Goal: Task Accomplishment & Management: Complete application form

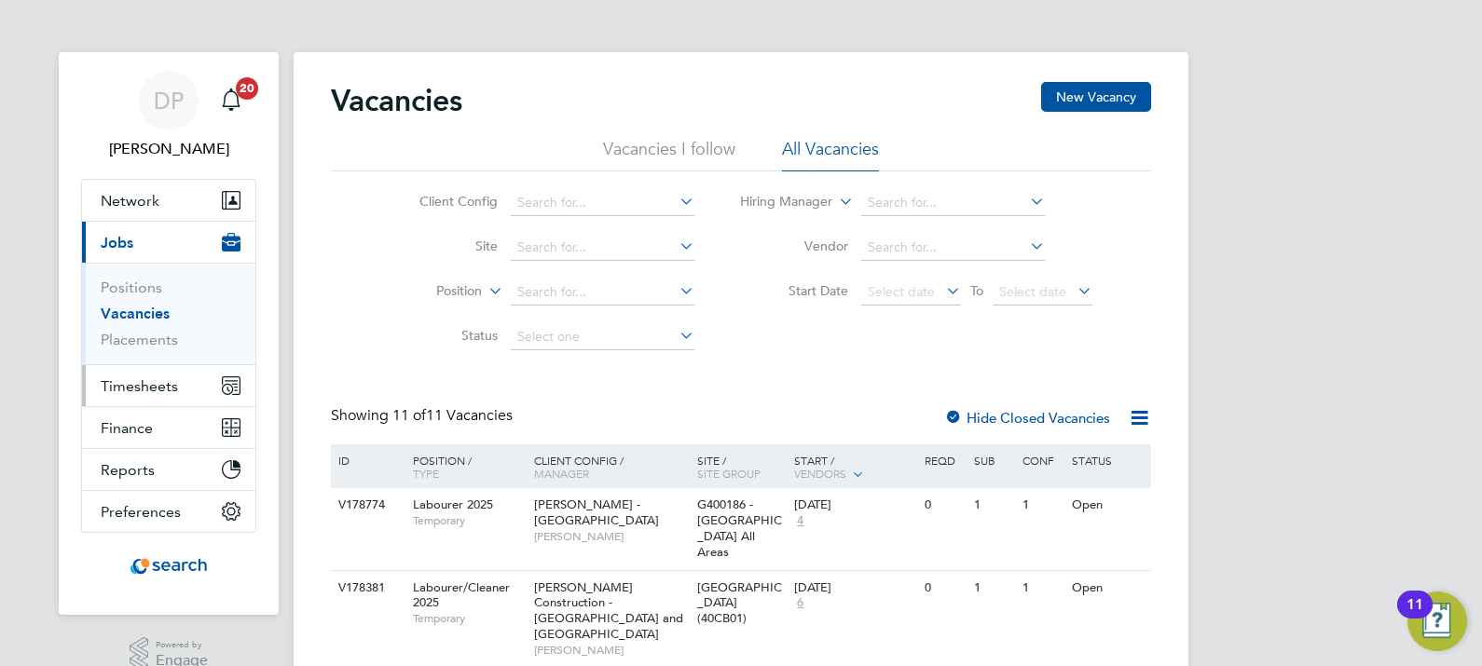
click at [103, 396] on button "Timesheets" at bounding box center [168, 385] width 173 height 41
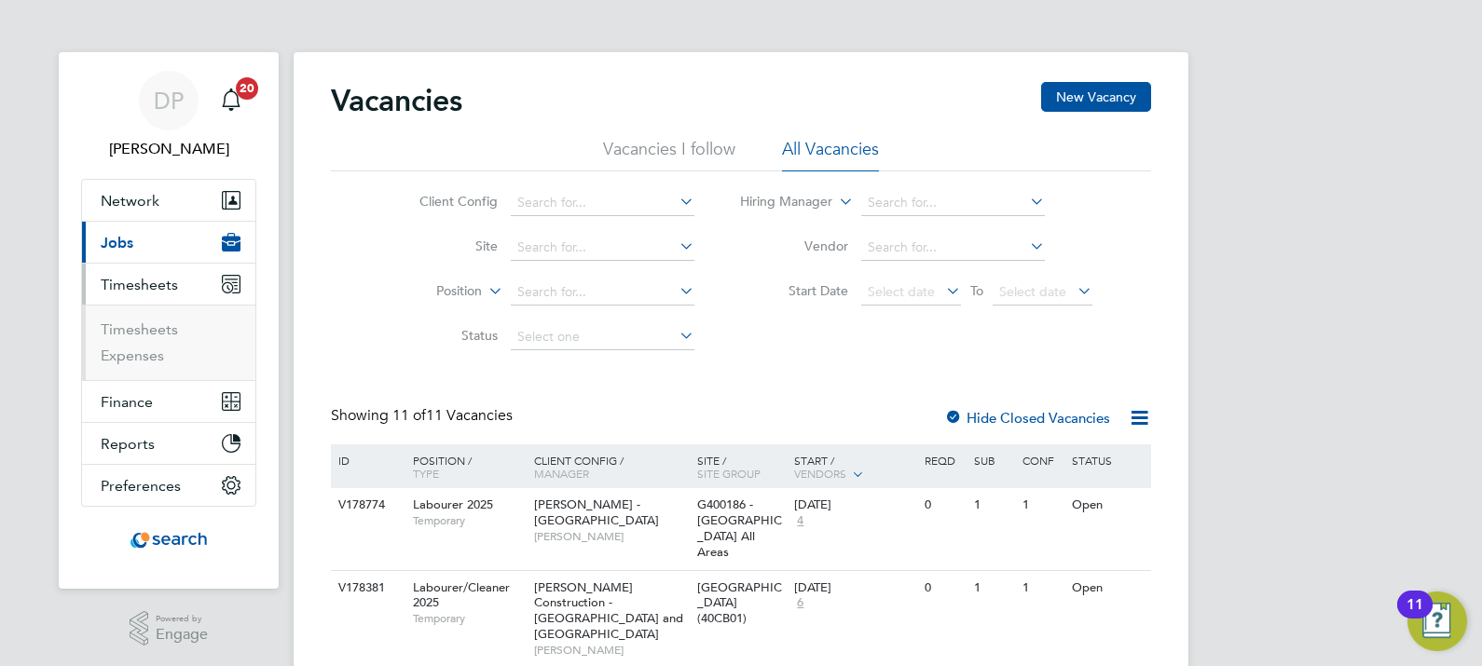
click at [160, 300] on button "Timesheets" at bounding box center [168, 284] width 173 height 41
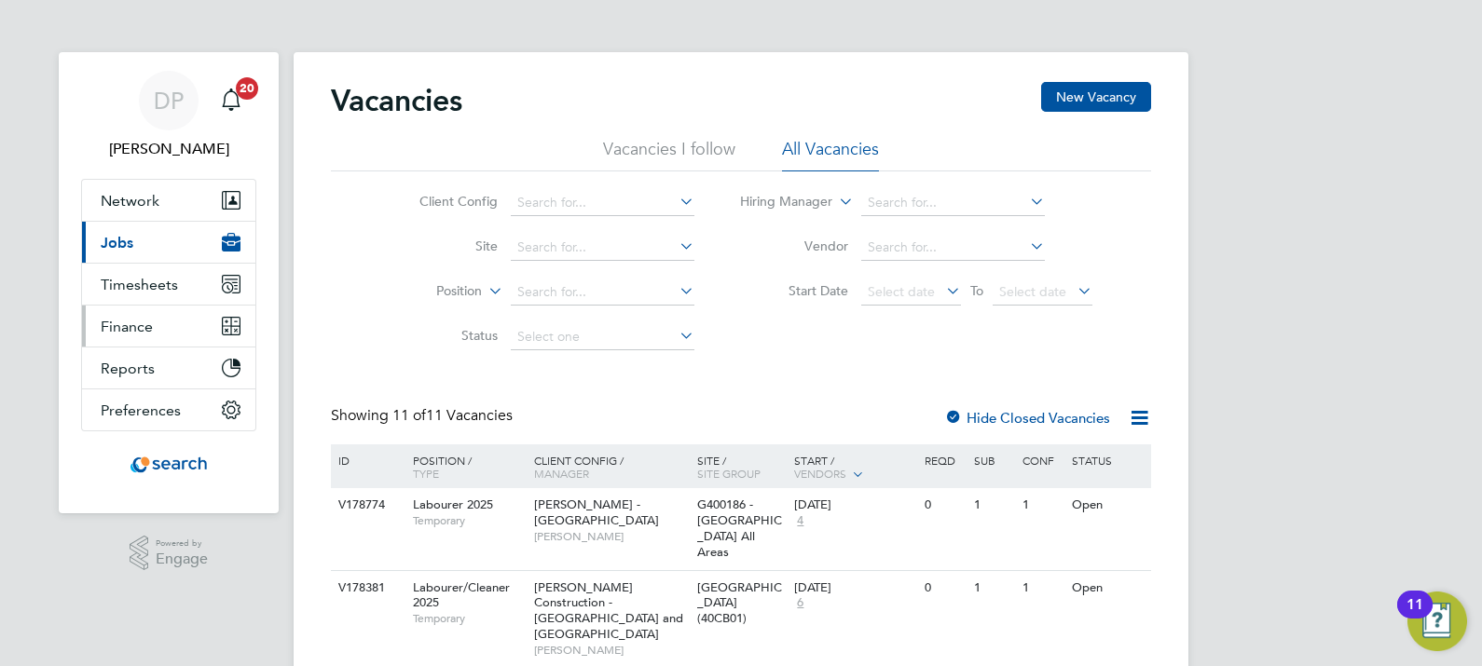
click at [160, 316] on button "Finance" at bounding box center [168, 326] width 173 height 41
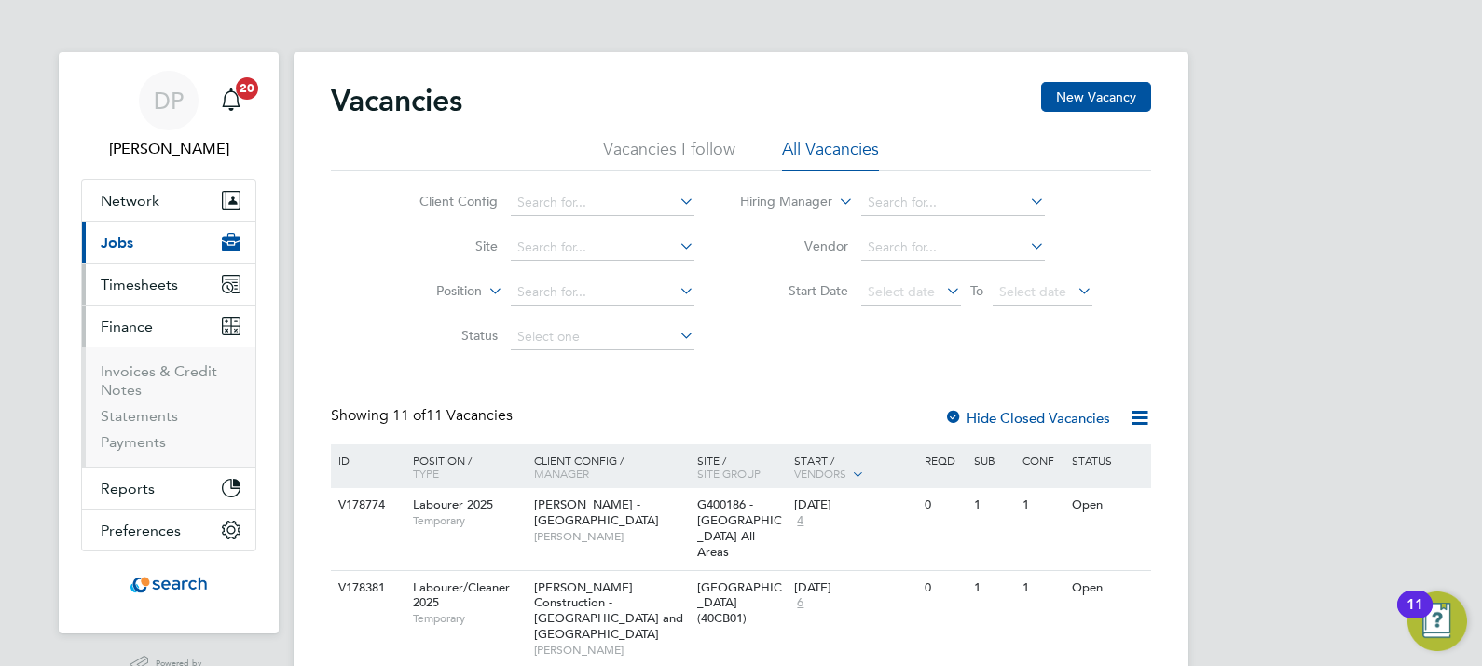
click at [160, 294] on button "Timesheets" at bounding box center [168, 284] width 173 height 41
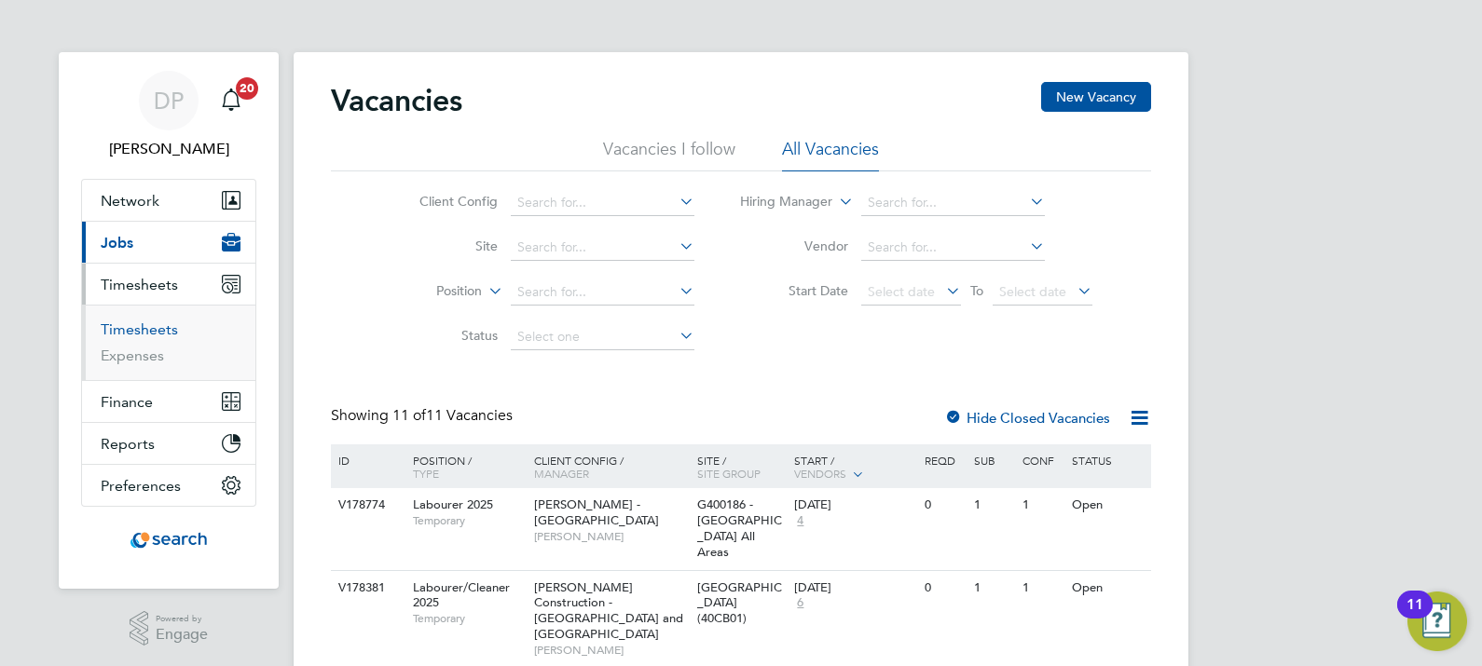
click at [157, 324] on link "Timesheets" at bounding box center [139, 330] width 77 height 18
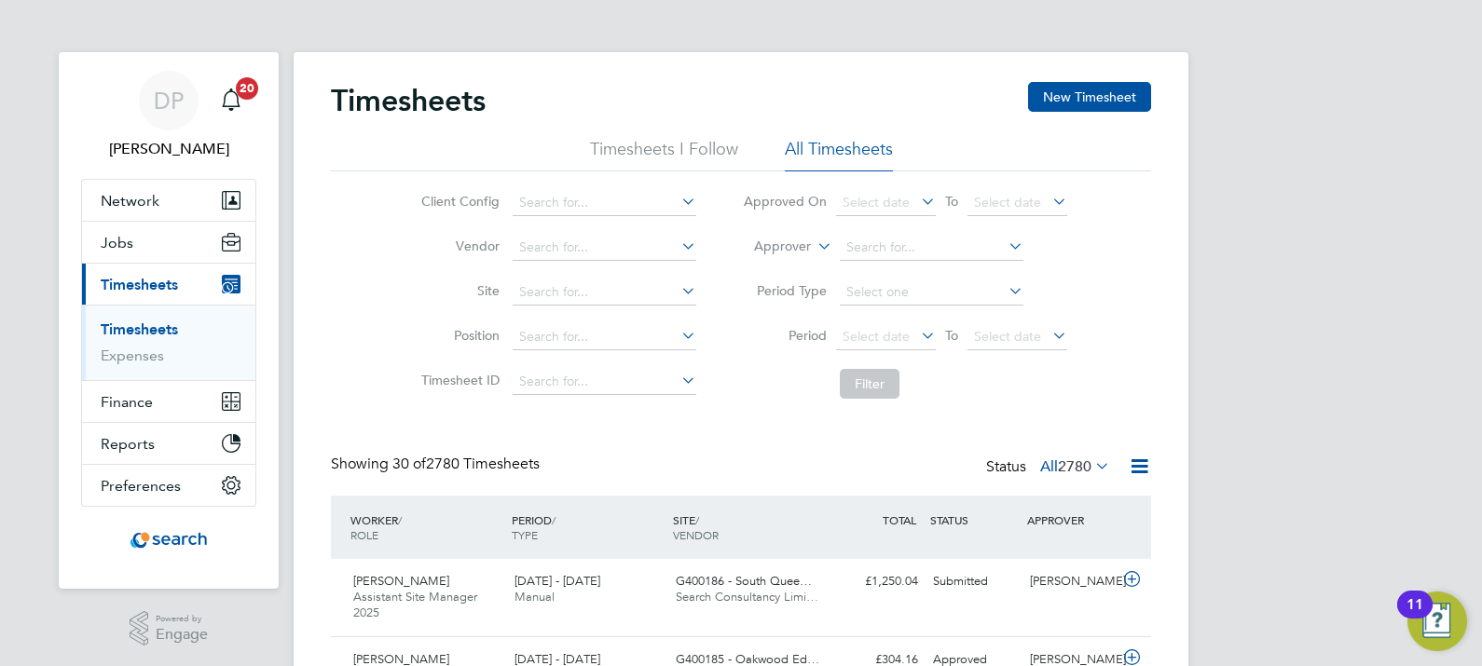
click at [691, 490] on div "Showing 30 of 2780 Timesheets Status All 2780" at bounding box center [741, 475] width 820 height 41
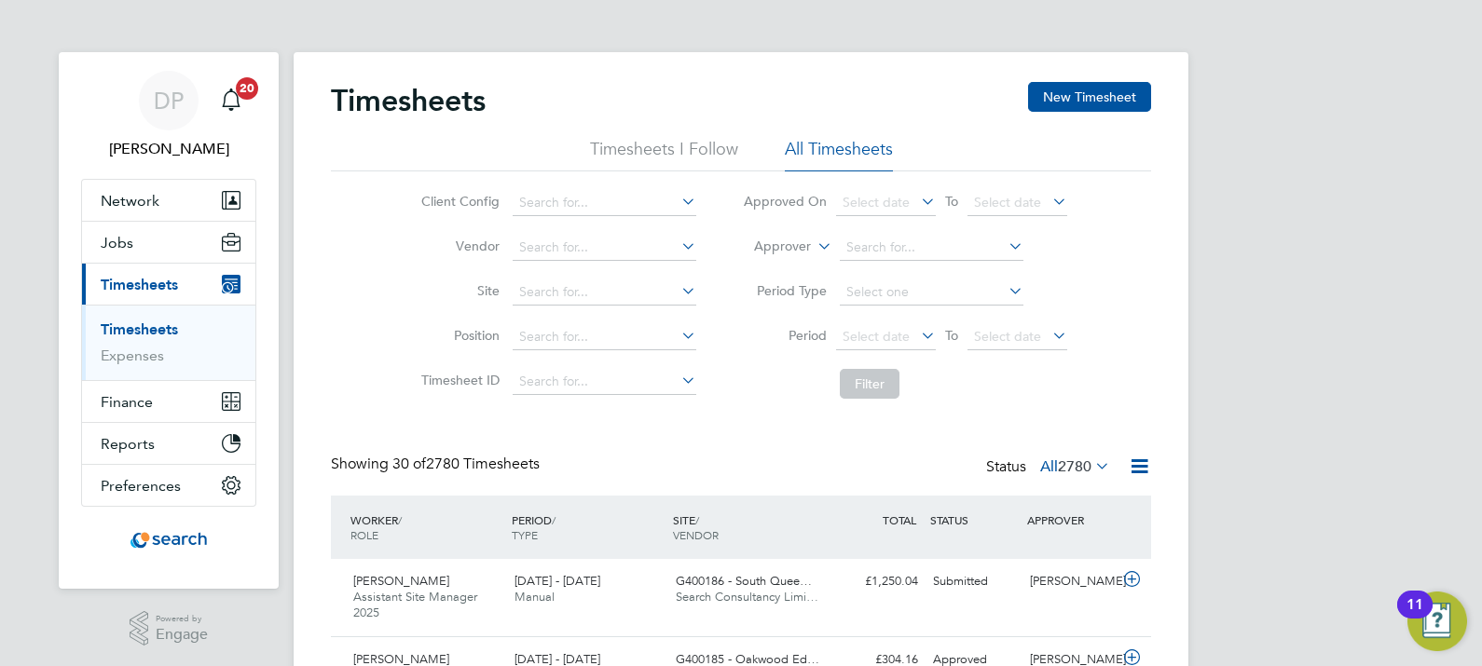
click at [741, 499] on div "WORKER / ROLE WORKER / PERIOD PERIOD / TYPE SITE / VENDOR TOTAL TOTAL / STATUS …" at bounding box center [741, 527] width 820 height 63
click at [1107, 89] on button "New Timesheet" at bounding box center [1089, 97] width 123 height 30
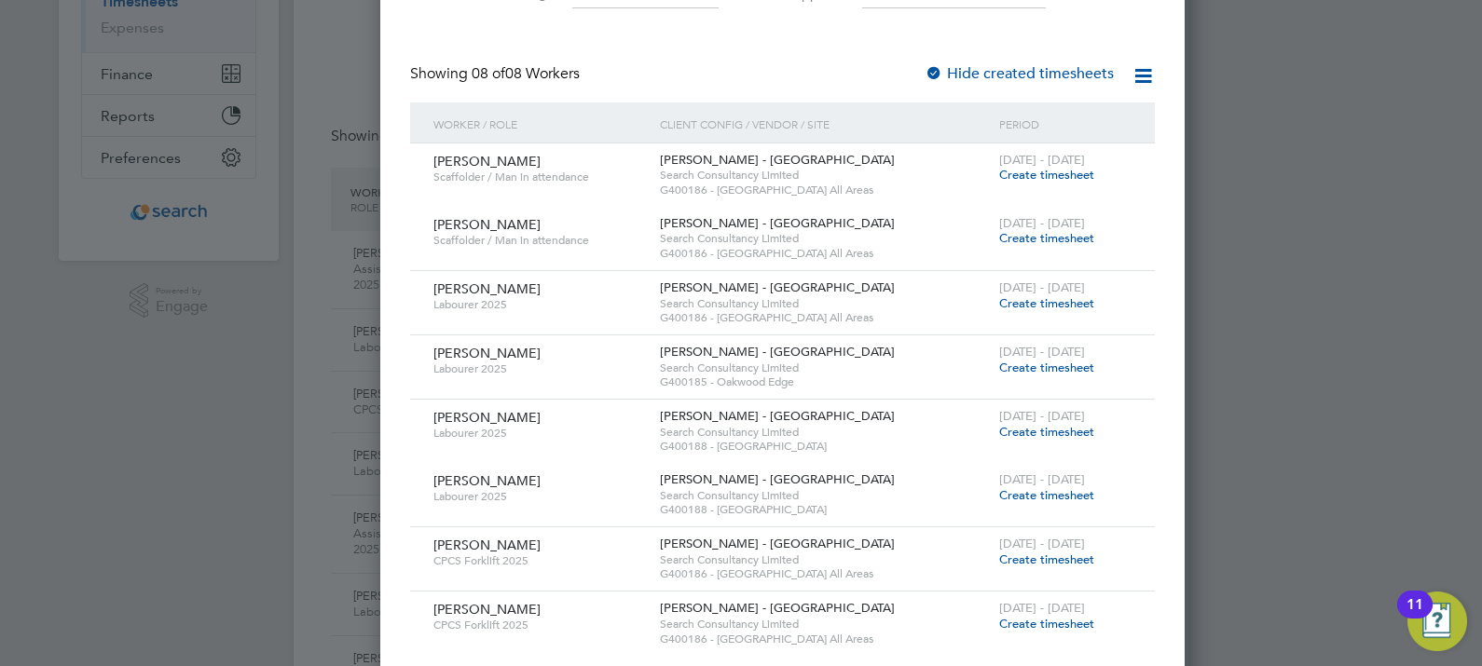
click at [999, 302] on span "Create timesheet" at bounding box center [1046, 303] width 95 height 16
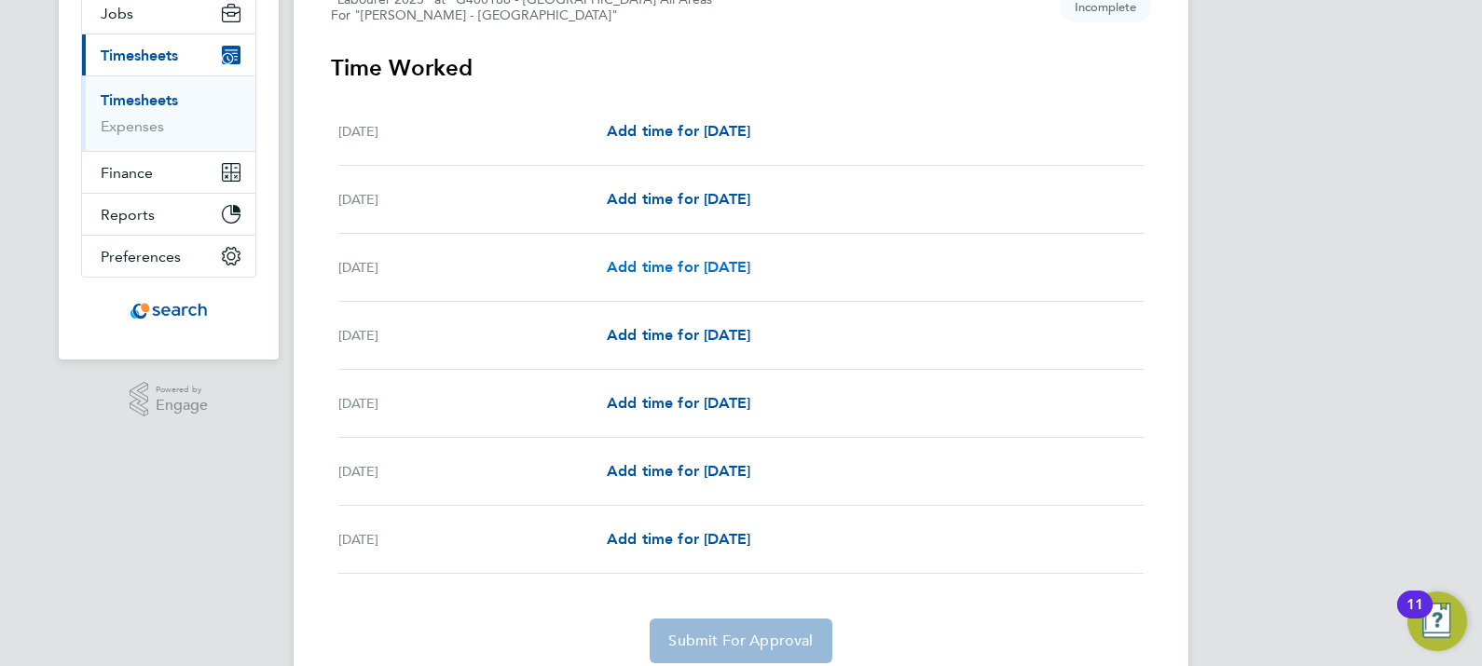
click at [661, 261] on span "Add time for [DATE]" at bounding box center [679, 267] width 144 height 18
select select "30"
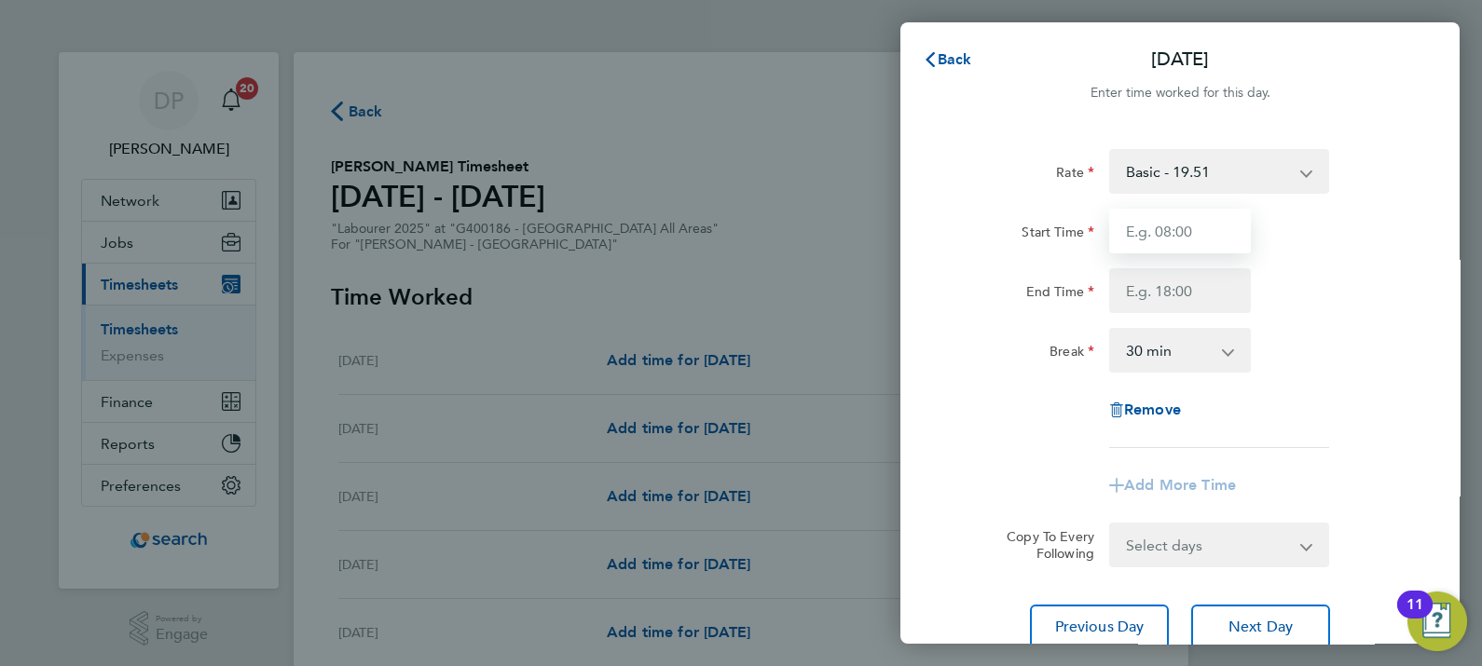
click at [1156, 224] on input "Start Time" at bounding box center [1180, 231] width 142 height 45
type input "07:30"
click at [1169, 286] on input "End Time" at bounding box center [1180, 290] width 142 height 45
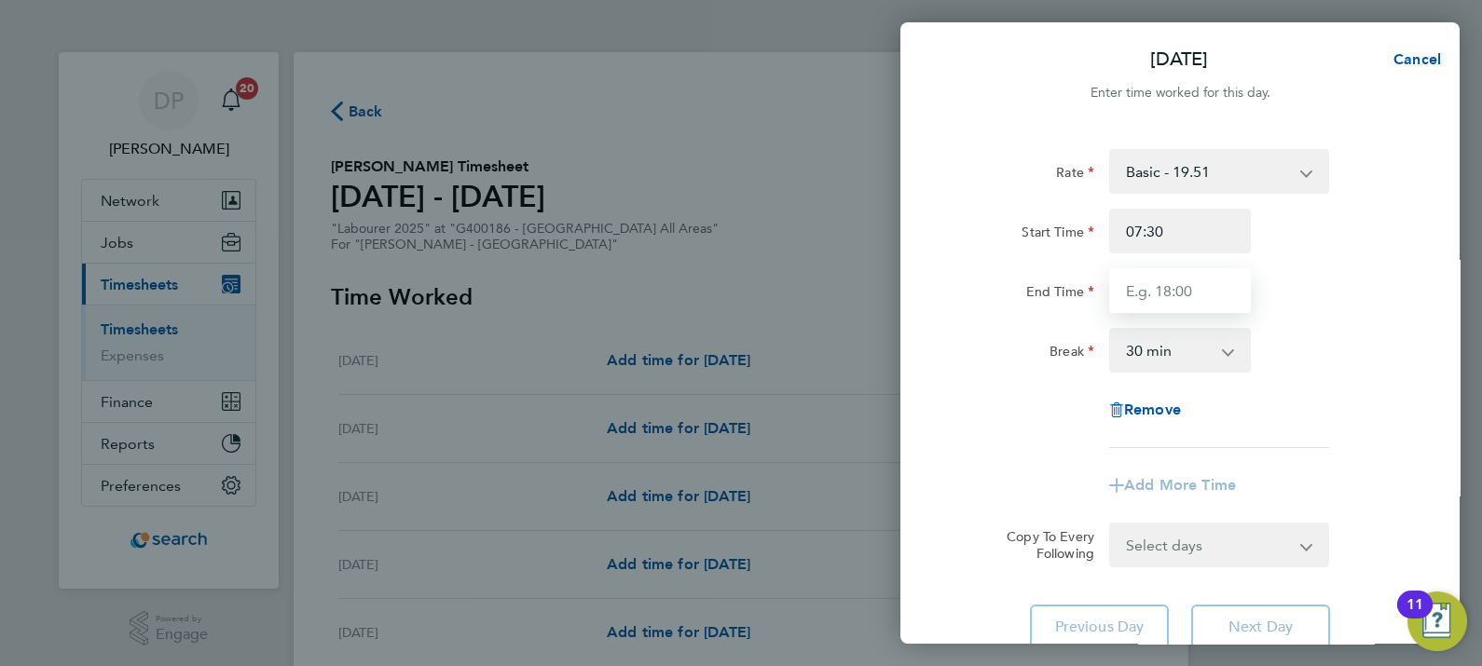
type input "16:30"
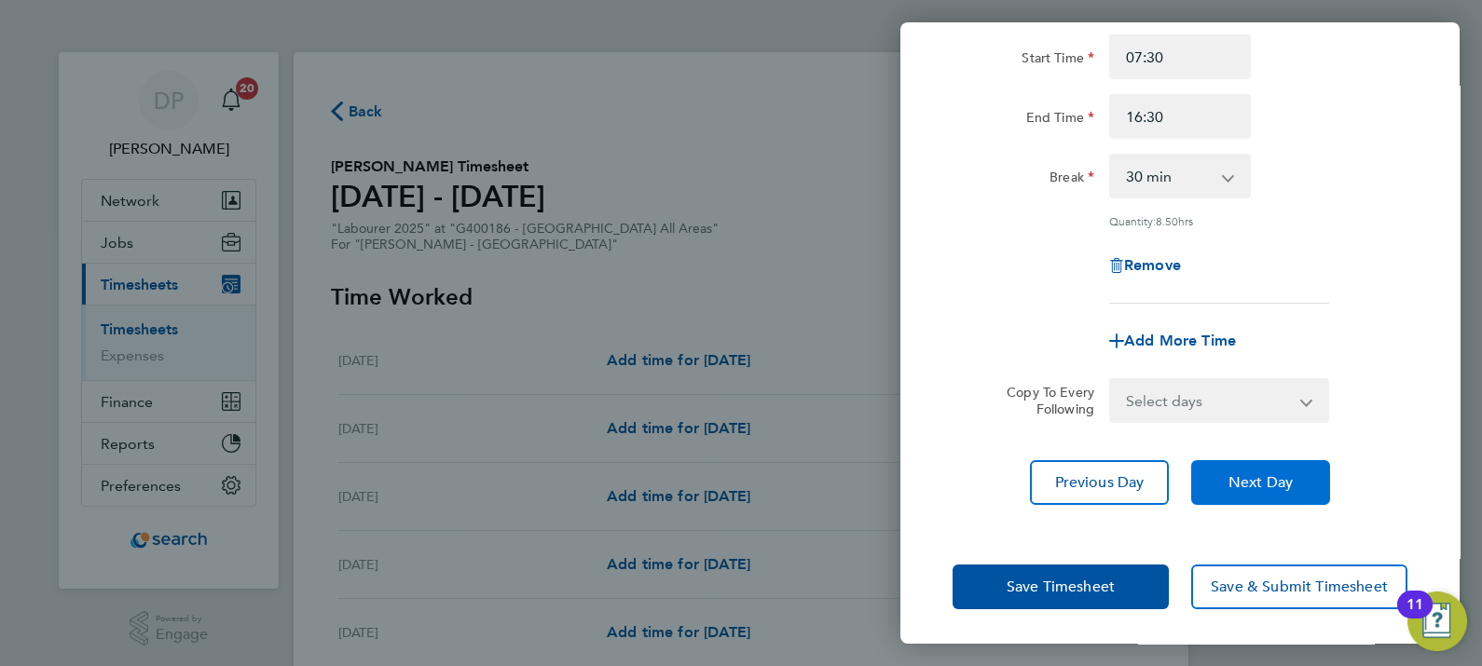
click at [1286, 492] on button "Next Day" at bounding box center [1260, 482] width 139 height 45
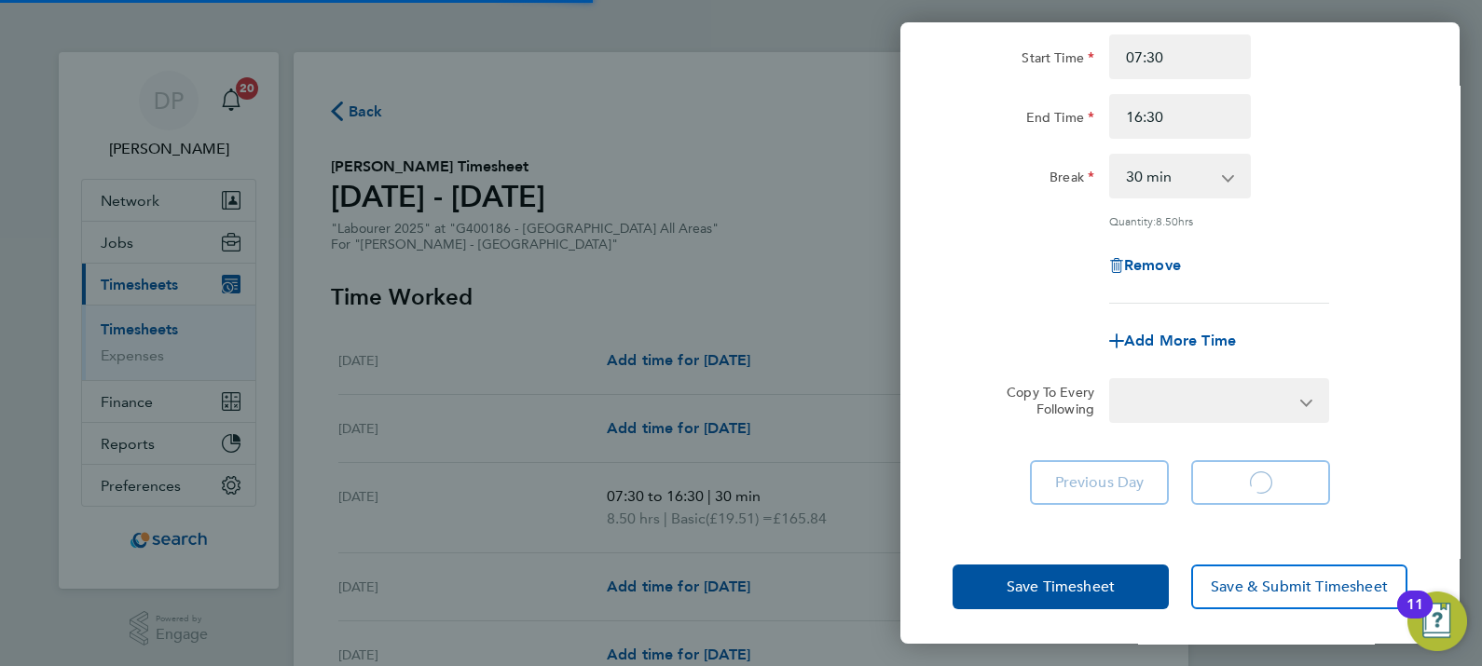
select select "30"
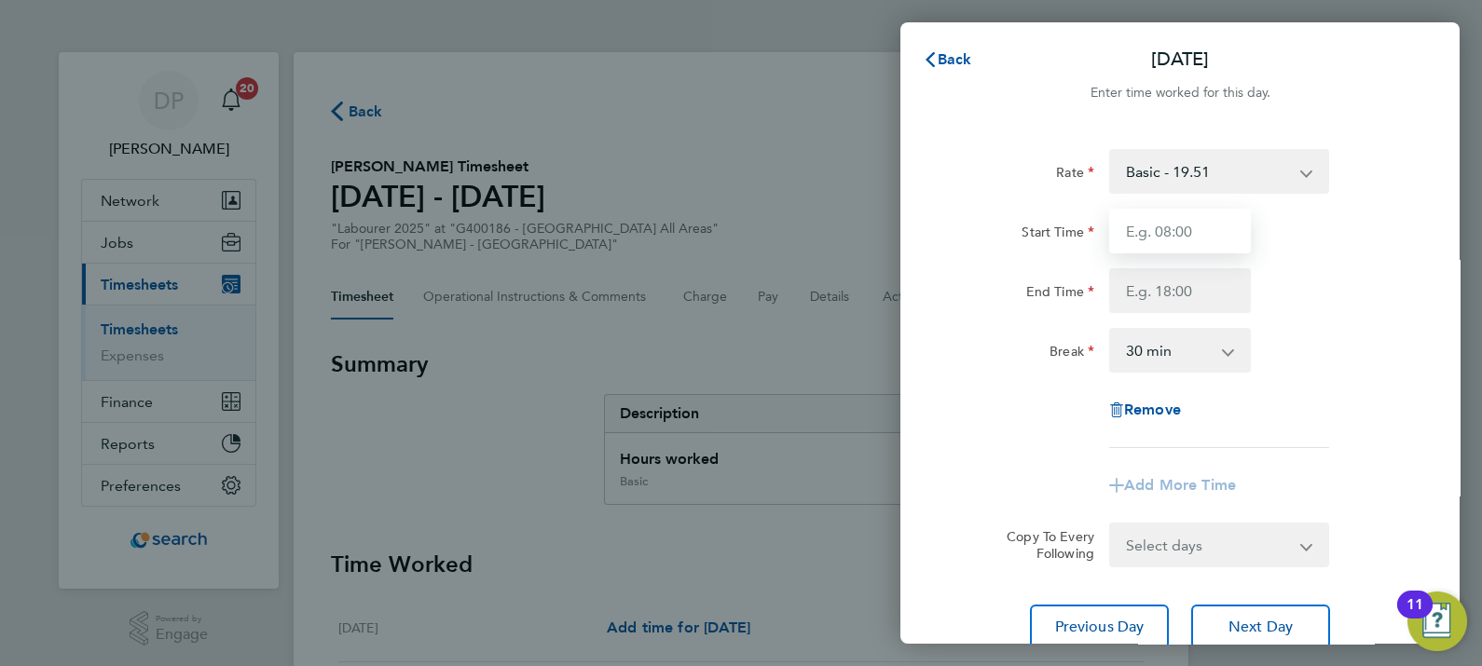
click at [1158, 241] on input "Start Time" at bounding box center [1180, 231] width 142 height 45
type input "07:30"
type input "16:30"
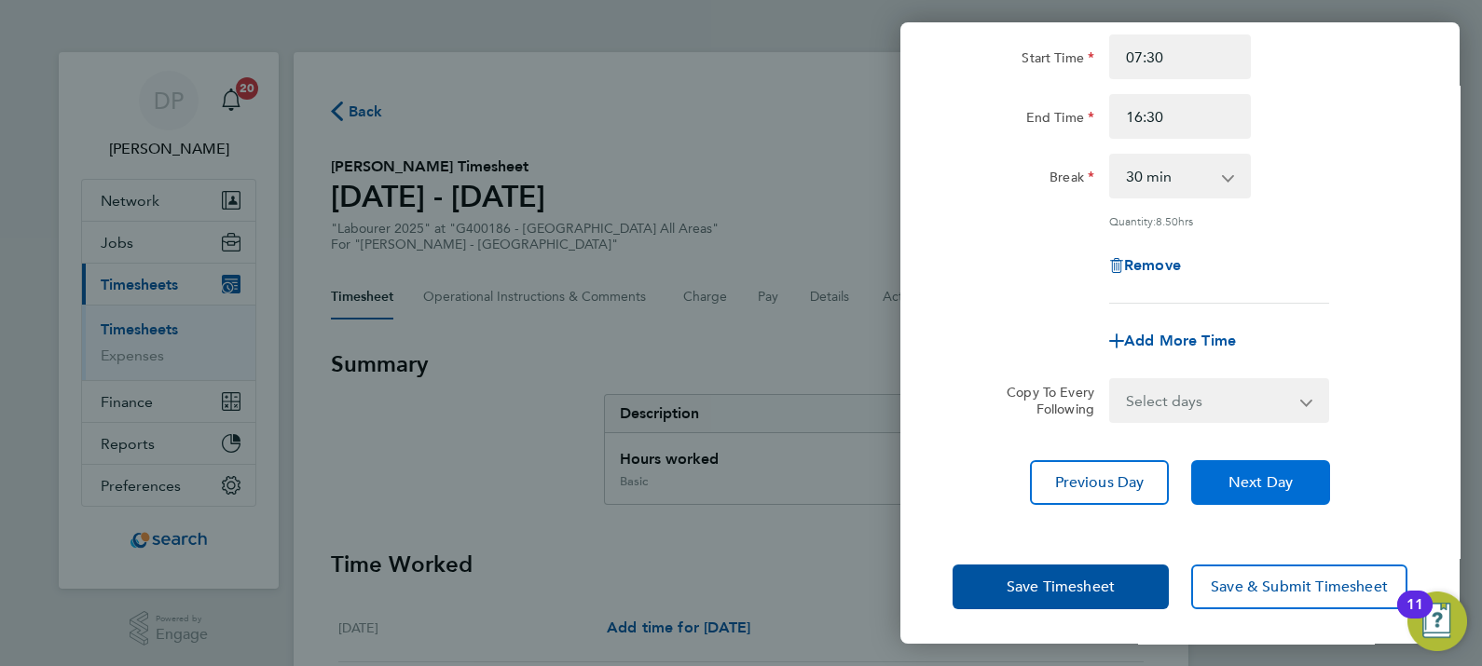
click at [1300, 489] on button "Next Day" at bounding box center [1260, 482] width 139 height 45
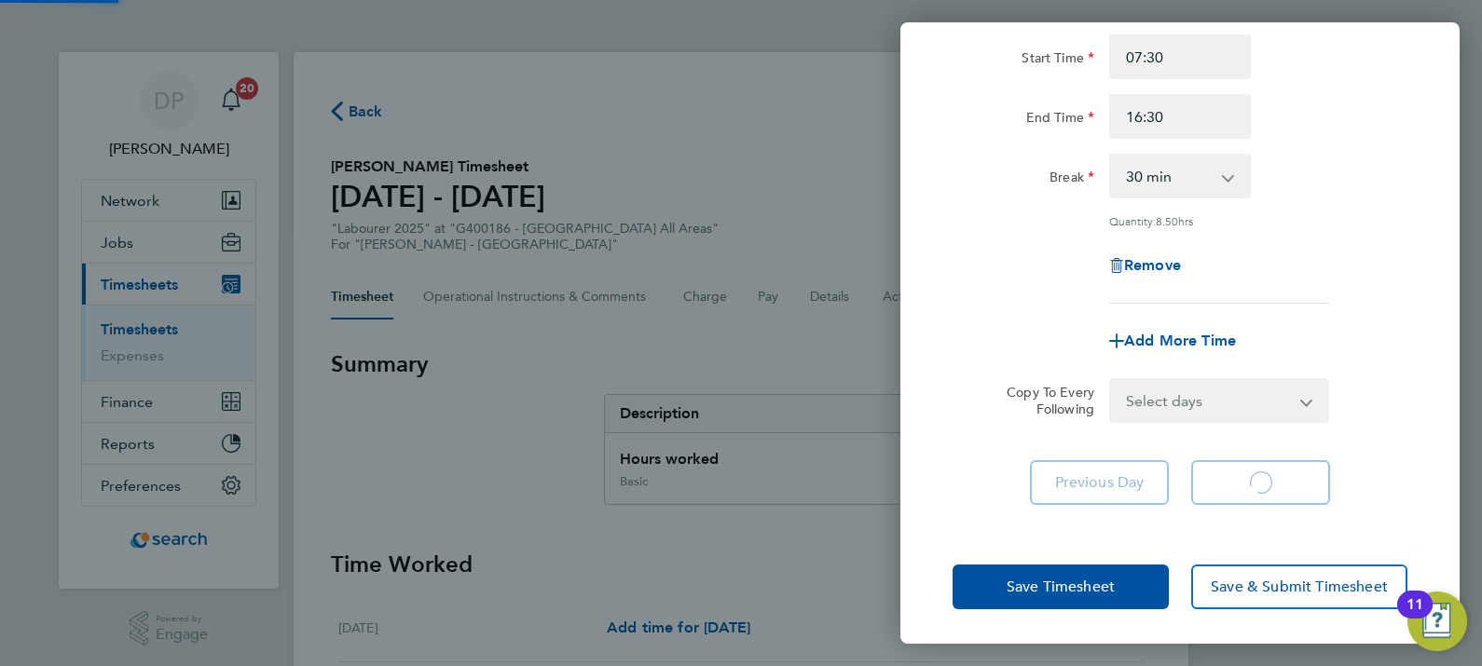
select select "30"
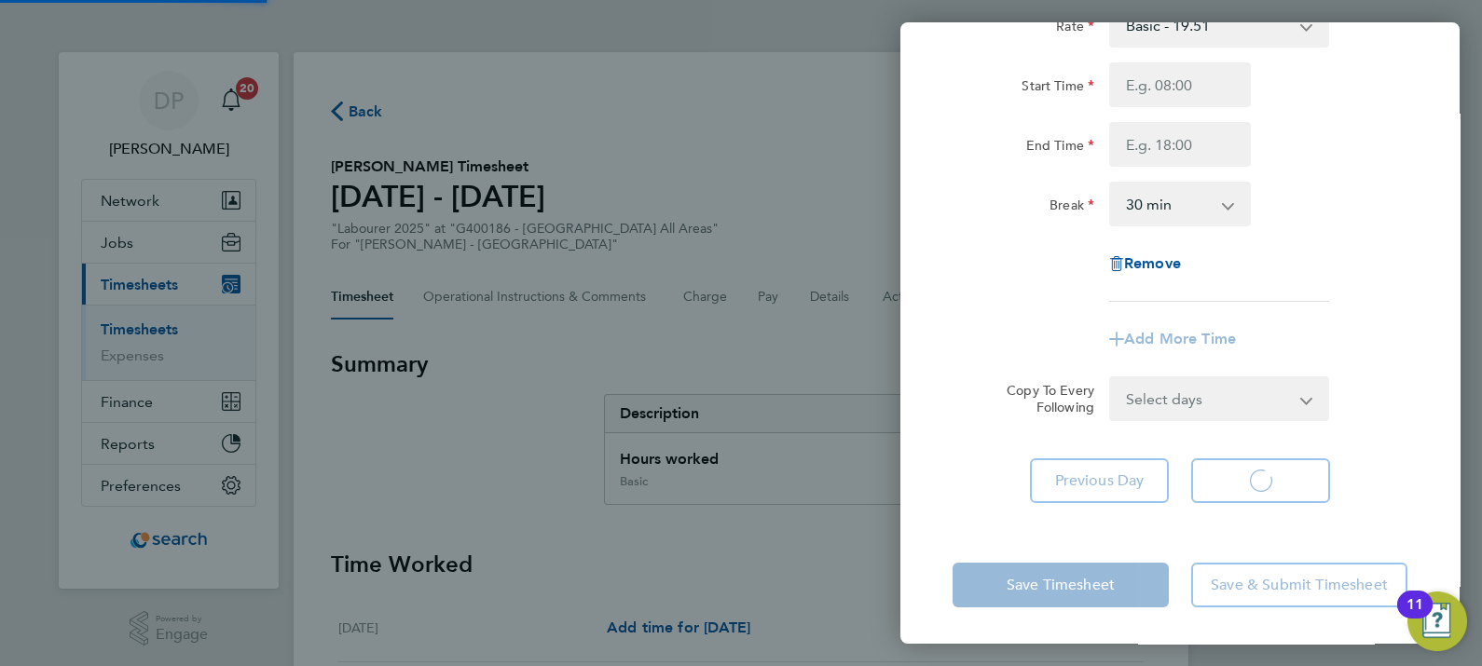
select select "30"
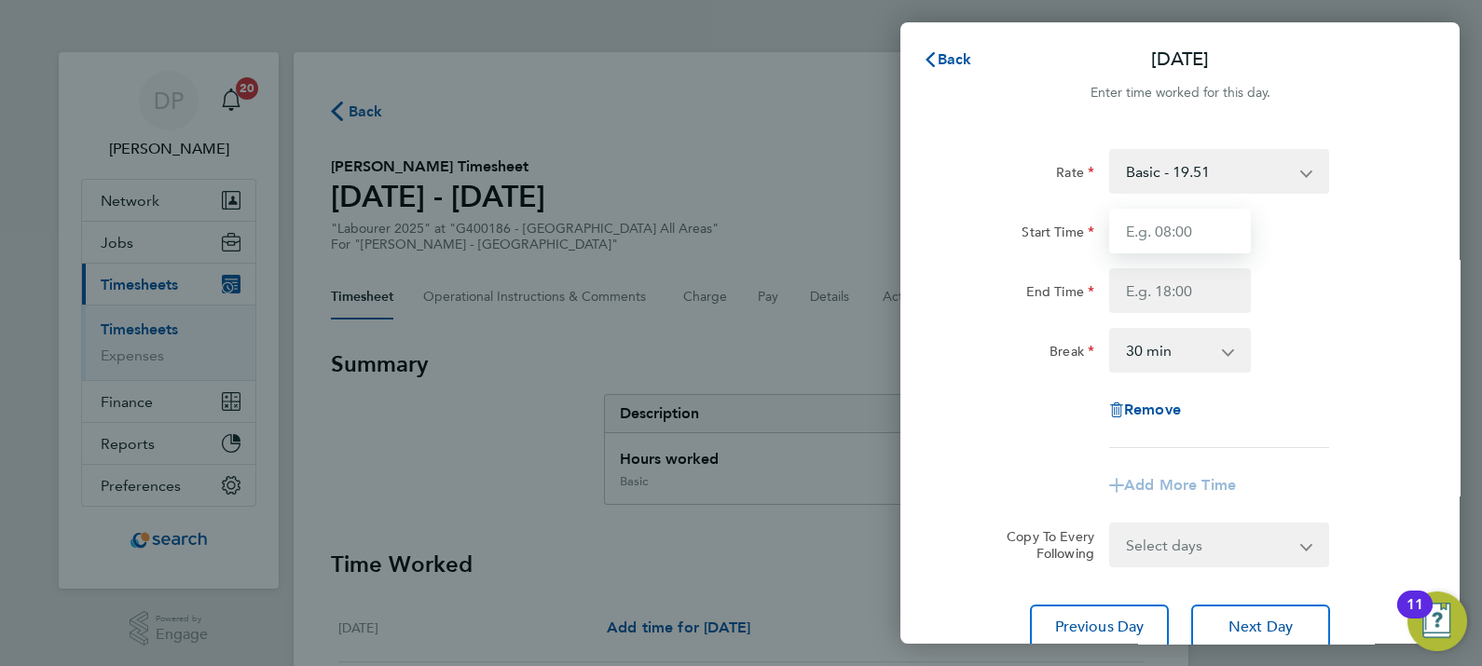
click at [1160, 227] on input "Start Time" at bounding box center [1180, 231] width 142 height 45
type input "07:00"
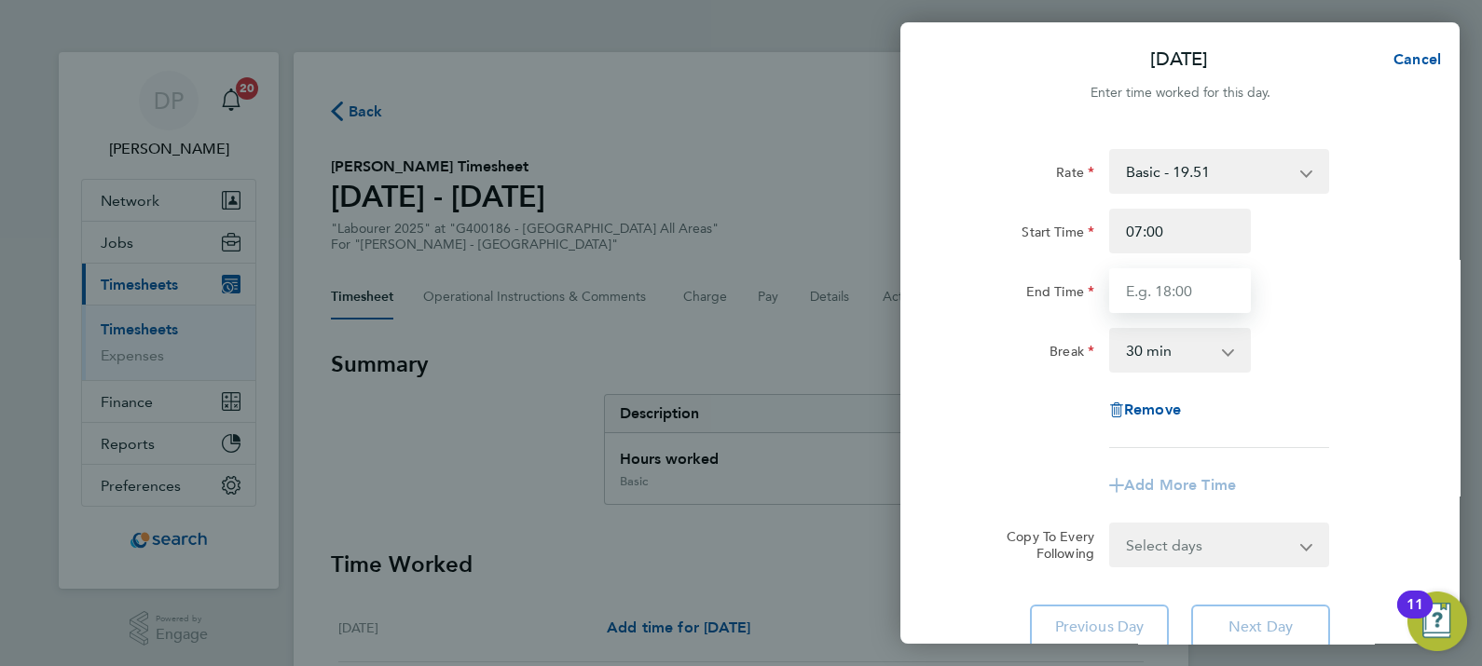
click at [1157, 298] on input "End Time" at bounding box center [1180, 290] width 142 height 45
type input "16:30"
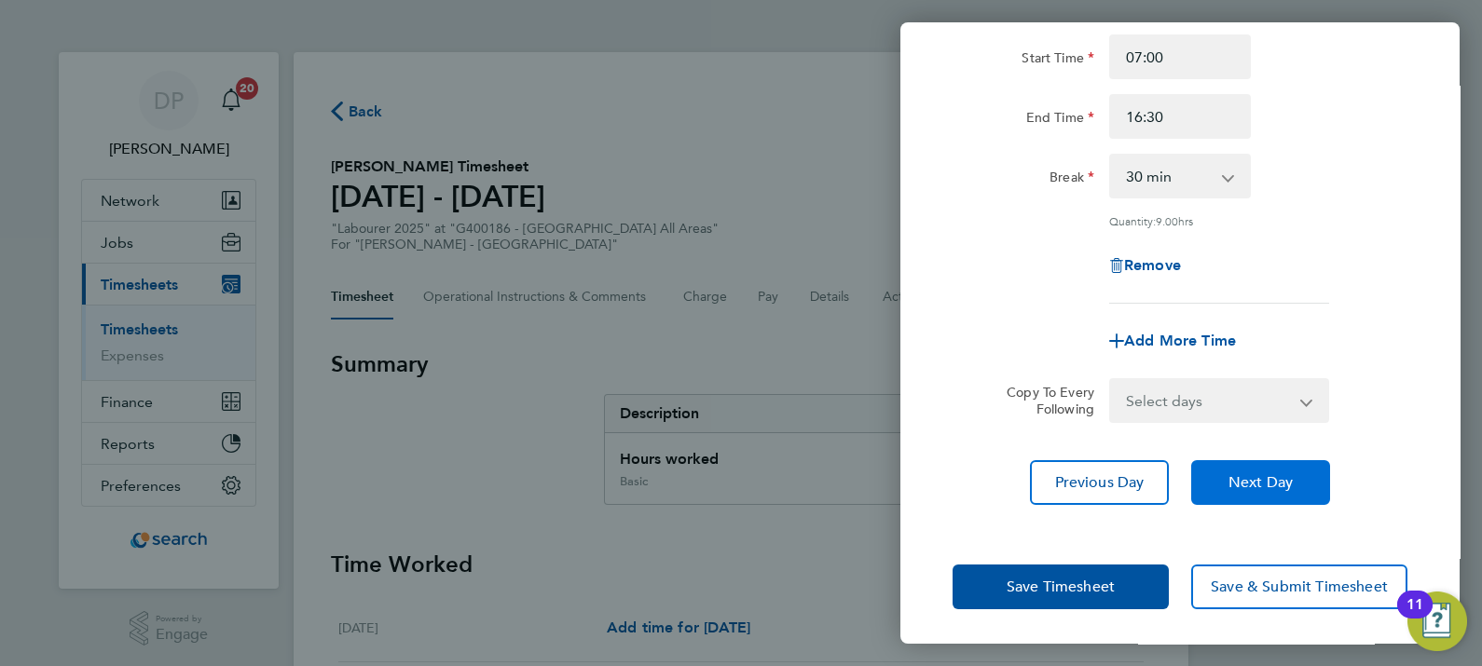
click at [1322, 475] on button "Next Day" at bounding box center [1260, 482] width 139 height 45
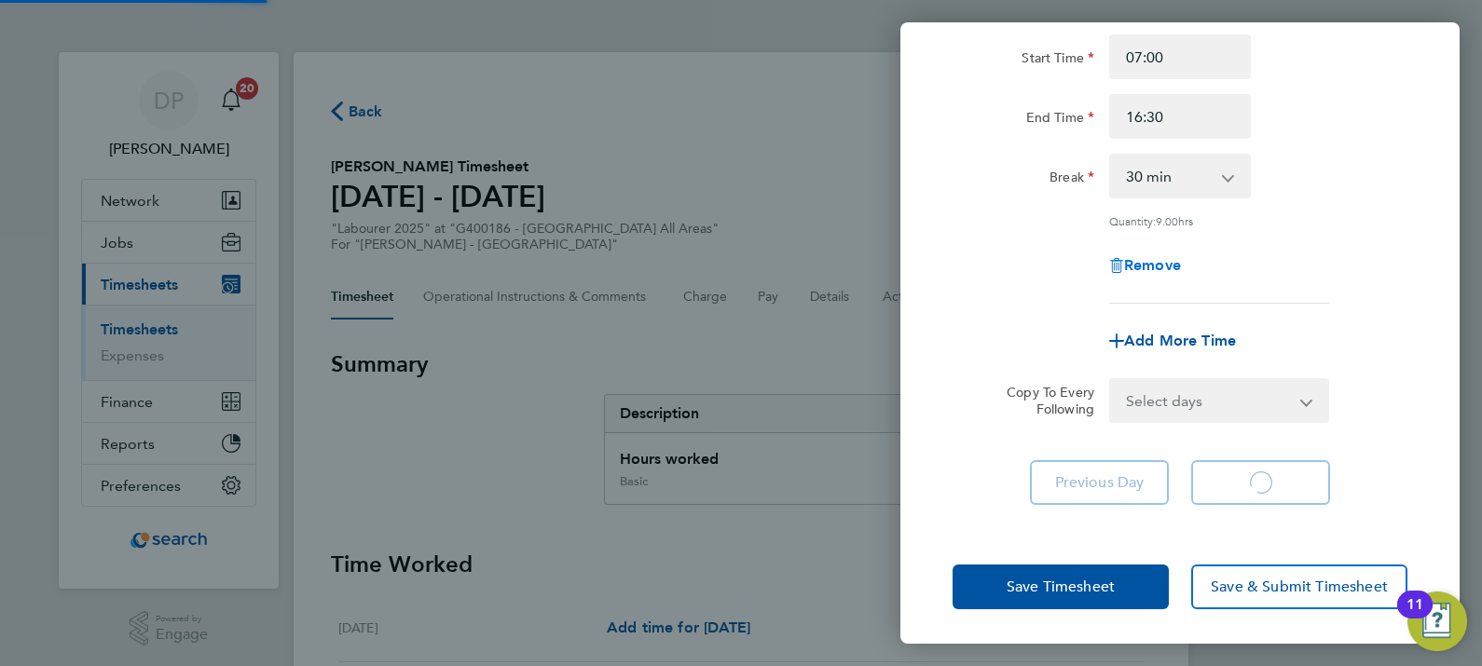
select select "30"
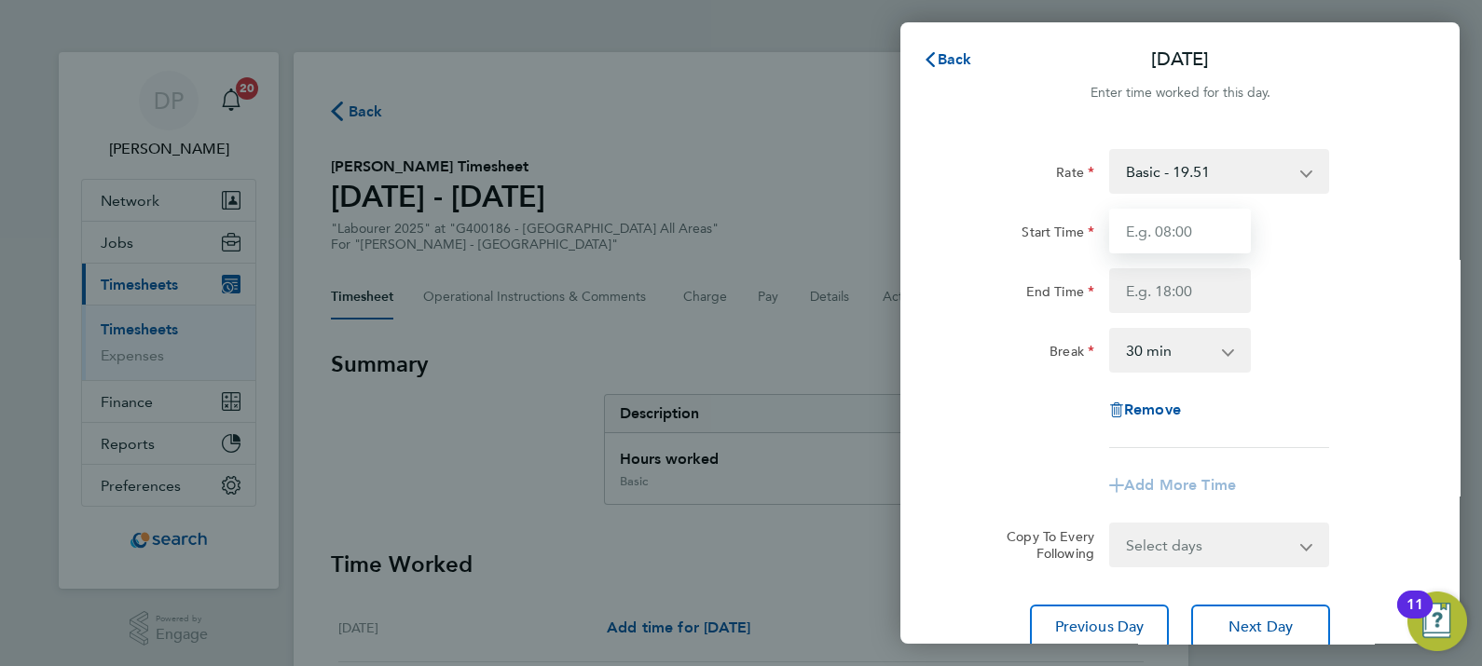
click at [1198, 241] on input "Start Time" at bounding box center [1180, 231] width 142 height 45
type input "07:30"
type input "16:30"
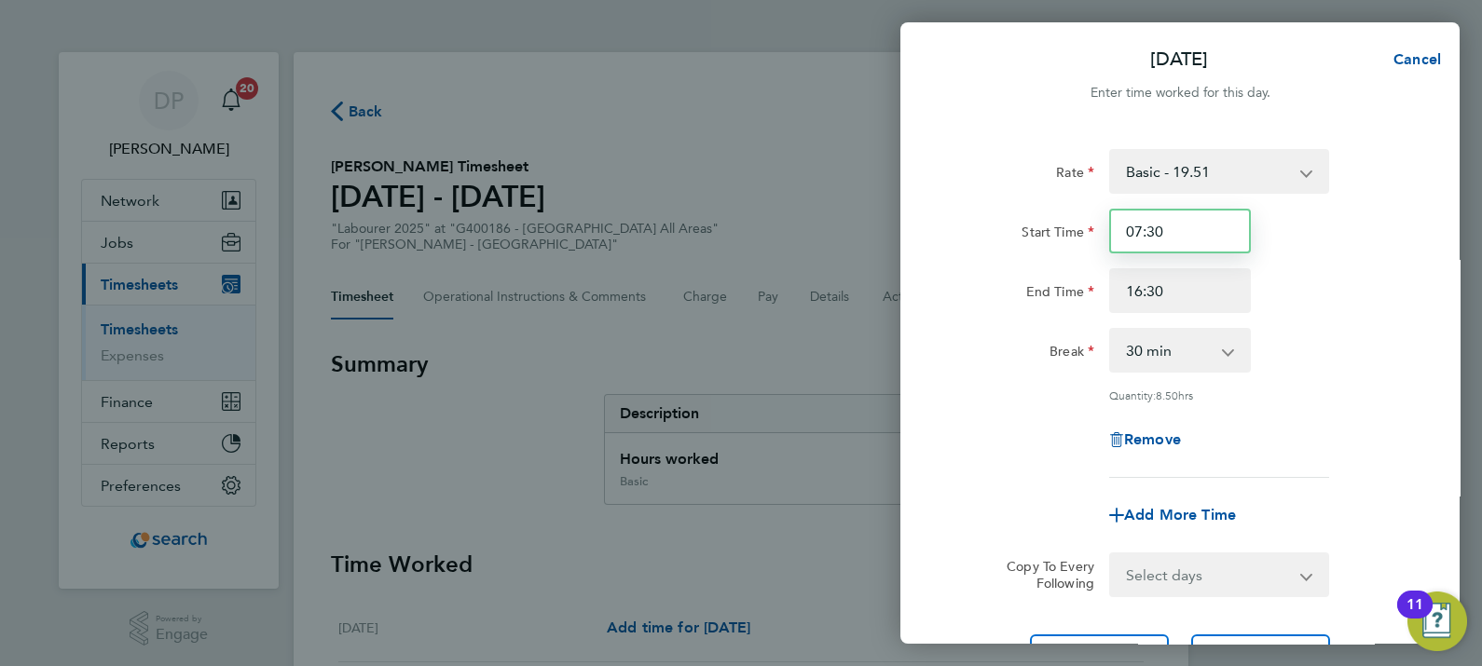
scroll to position [174, 0]
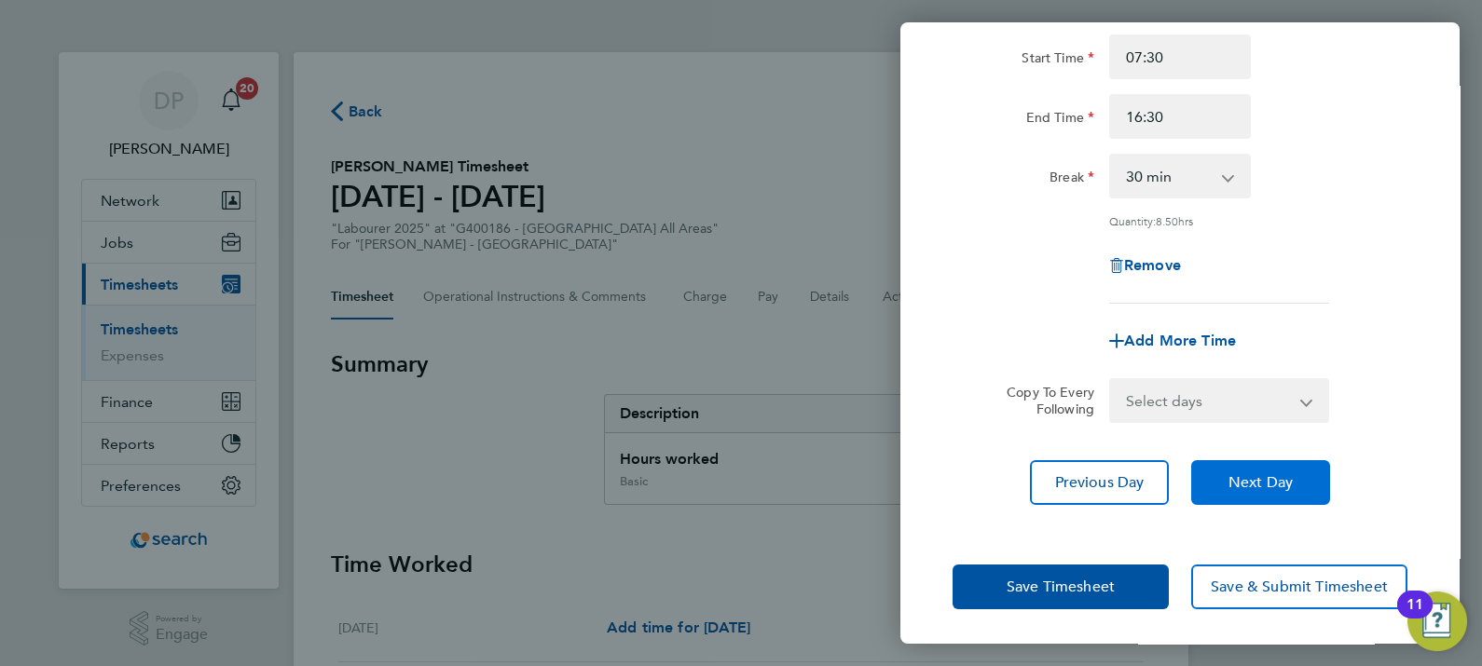
click at [1242, 483] on span "Next Day" at bounding box center [1261, 483] width 64 height 19
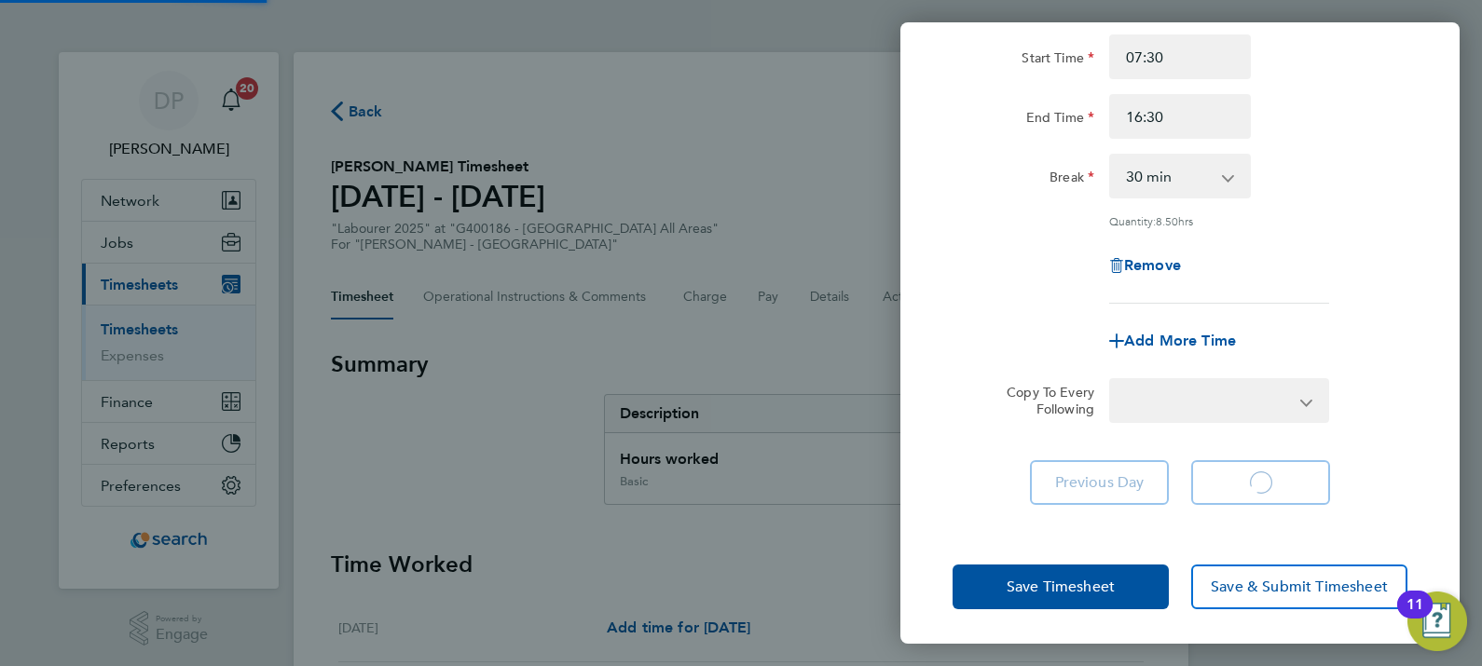
scroll to position [102, 0]
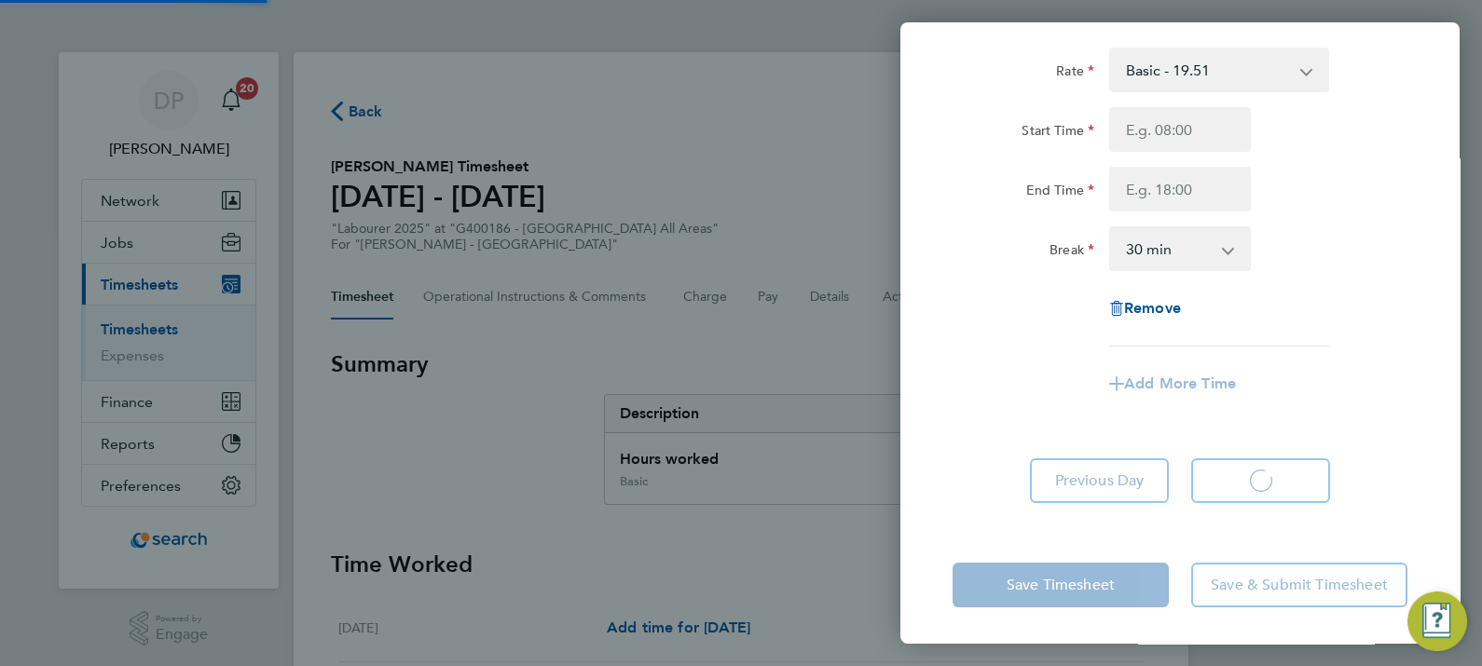
select select "30"
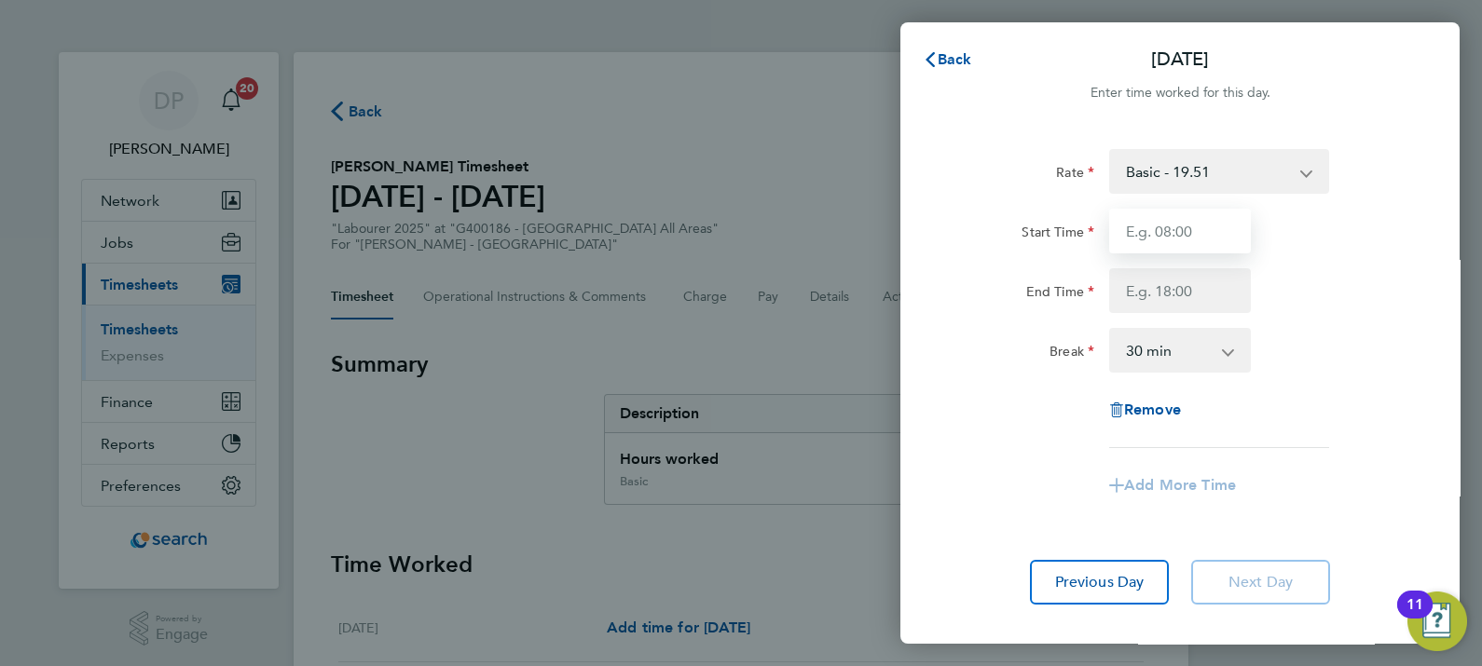
click at [1159, 240] on input "Start Time" at bounding box center [1180, 231] width 142 height 45
type input "07:30"
type input "15:30"
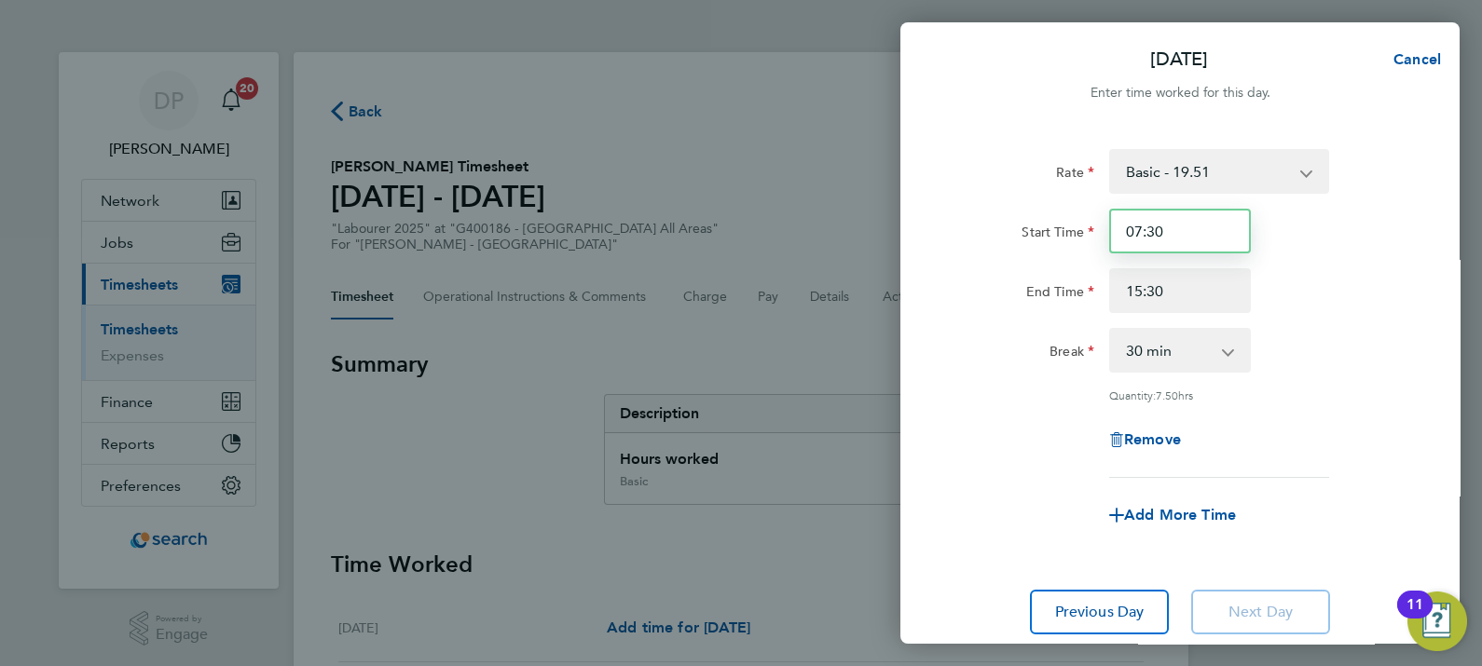
scroll to position [130, 0]
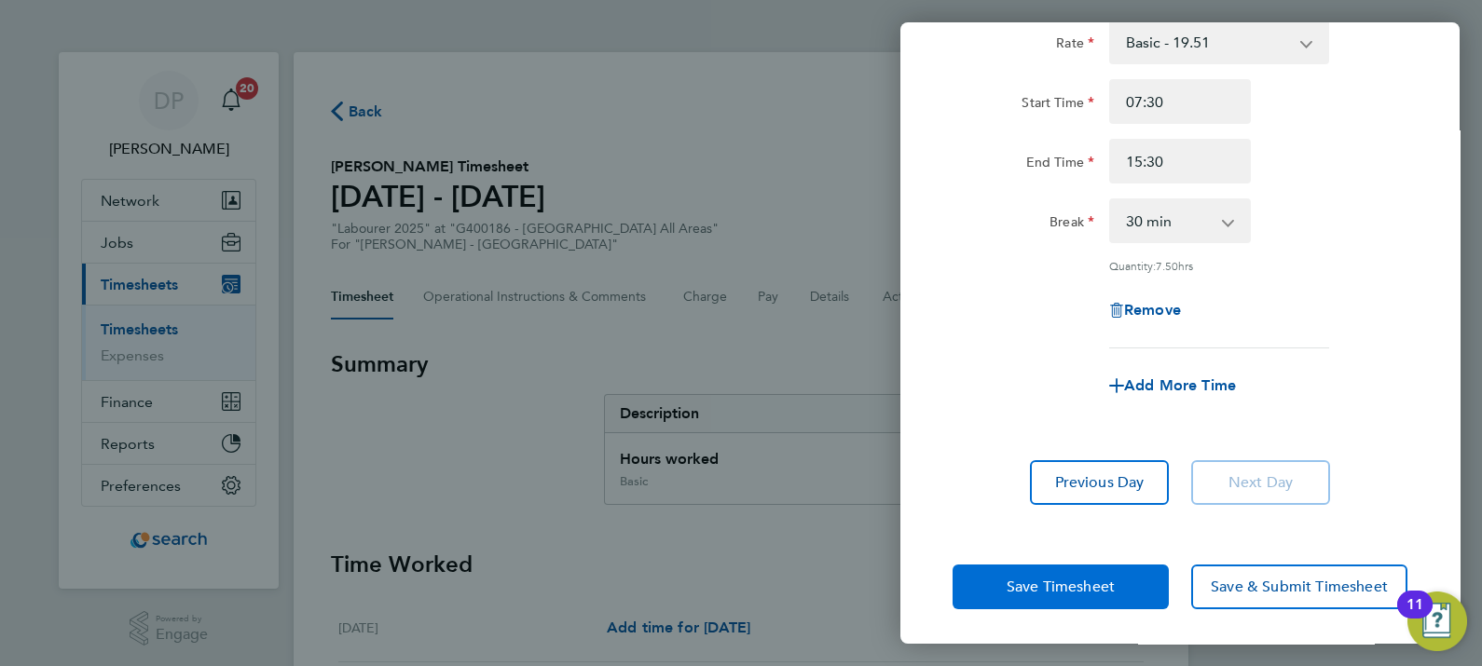
click at [1035, 587] on span "Save Timesheet" at bounding box center [1061, 587] width 108 height 19
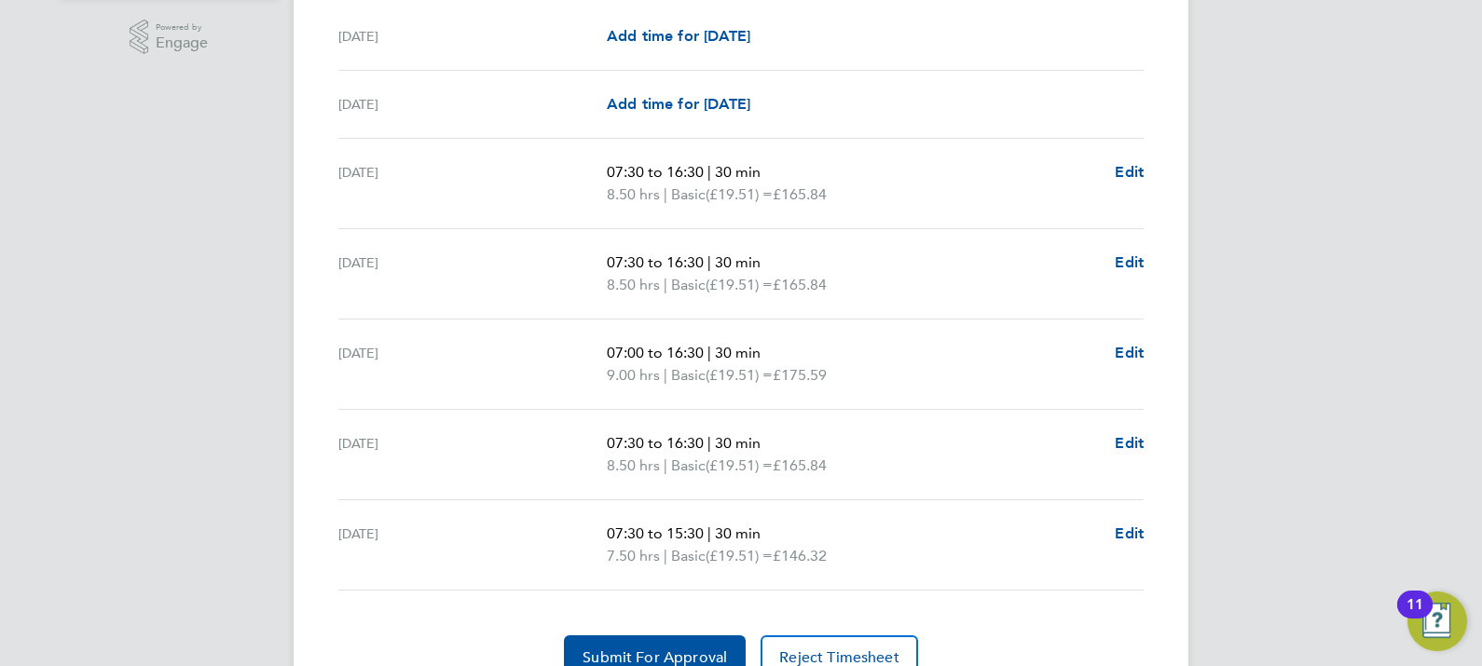
scroll to position [678, 0]
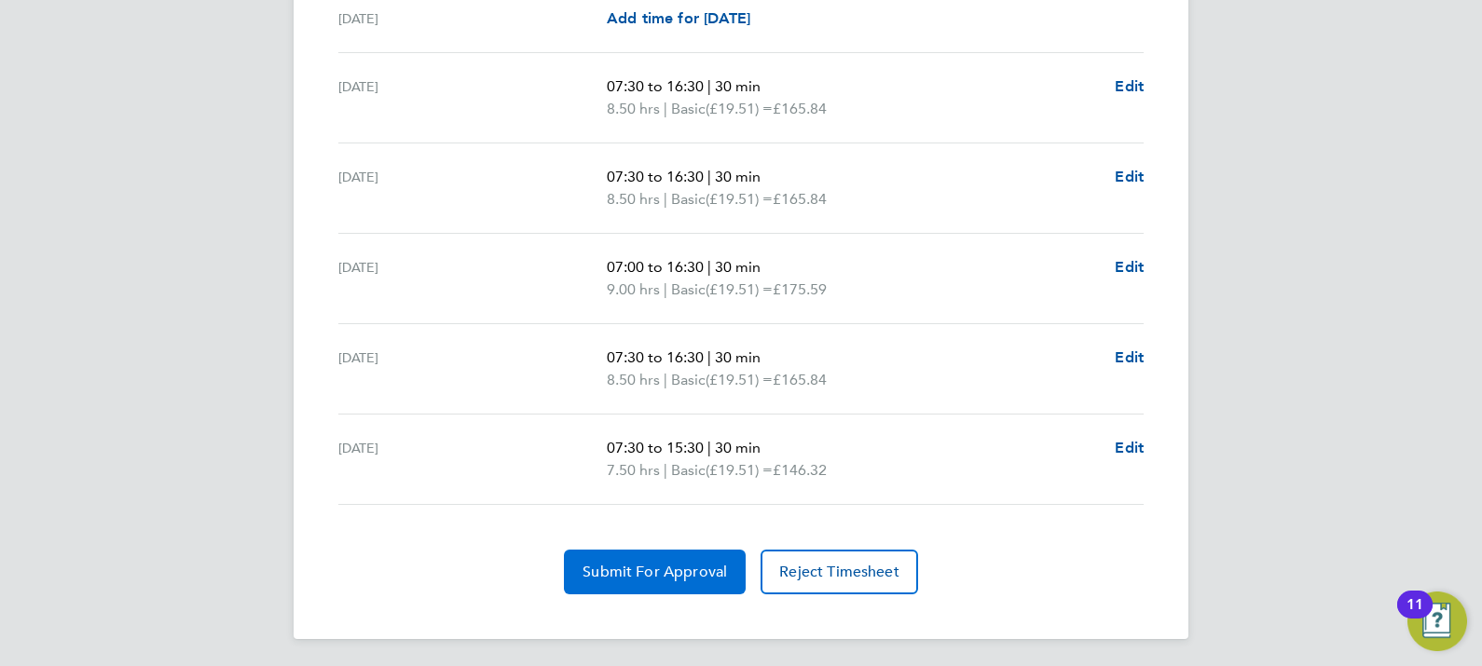
click at [613, 564] on span "Submit For Approval" at bounding box center [655, 572] width 144 height 19
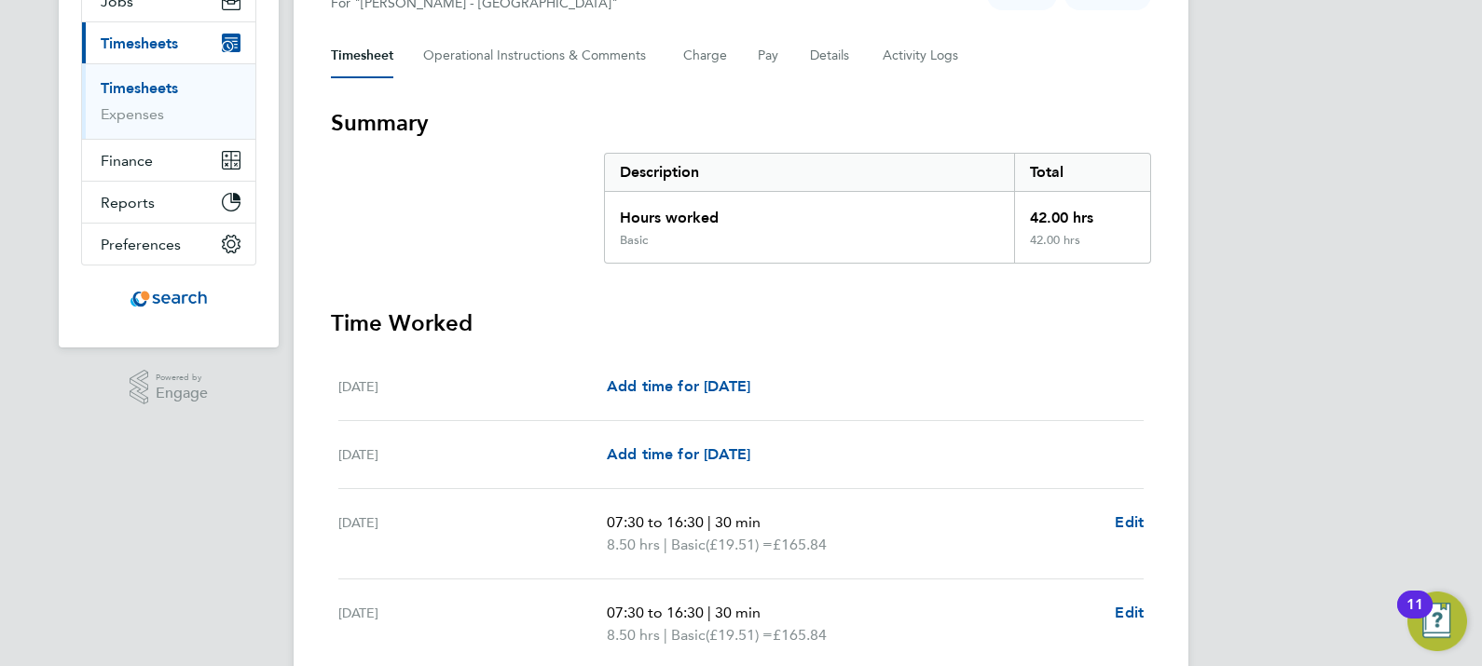
scroll to position [0, 0]
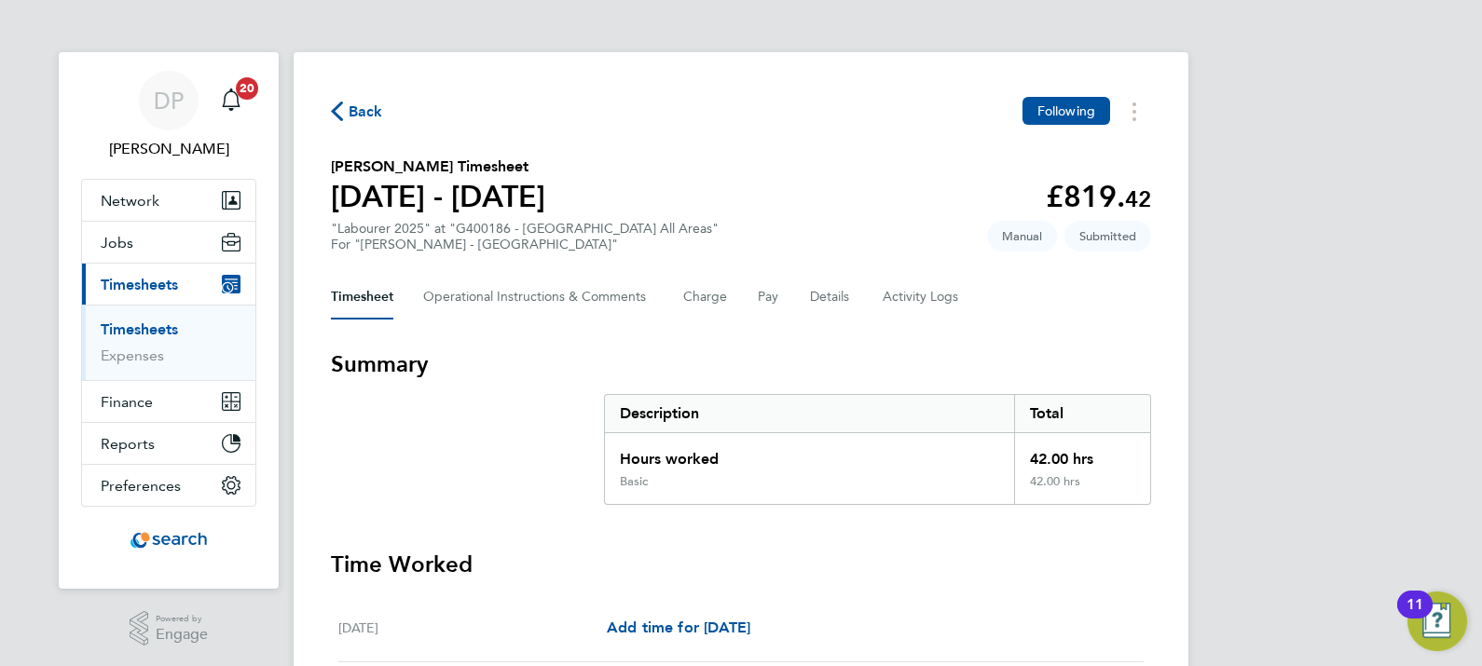
click at [126, 323] on link "Timesheets" at bounding box center [139, 330] width 77 height 18
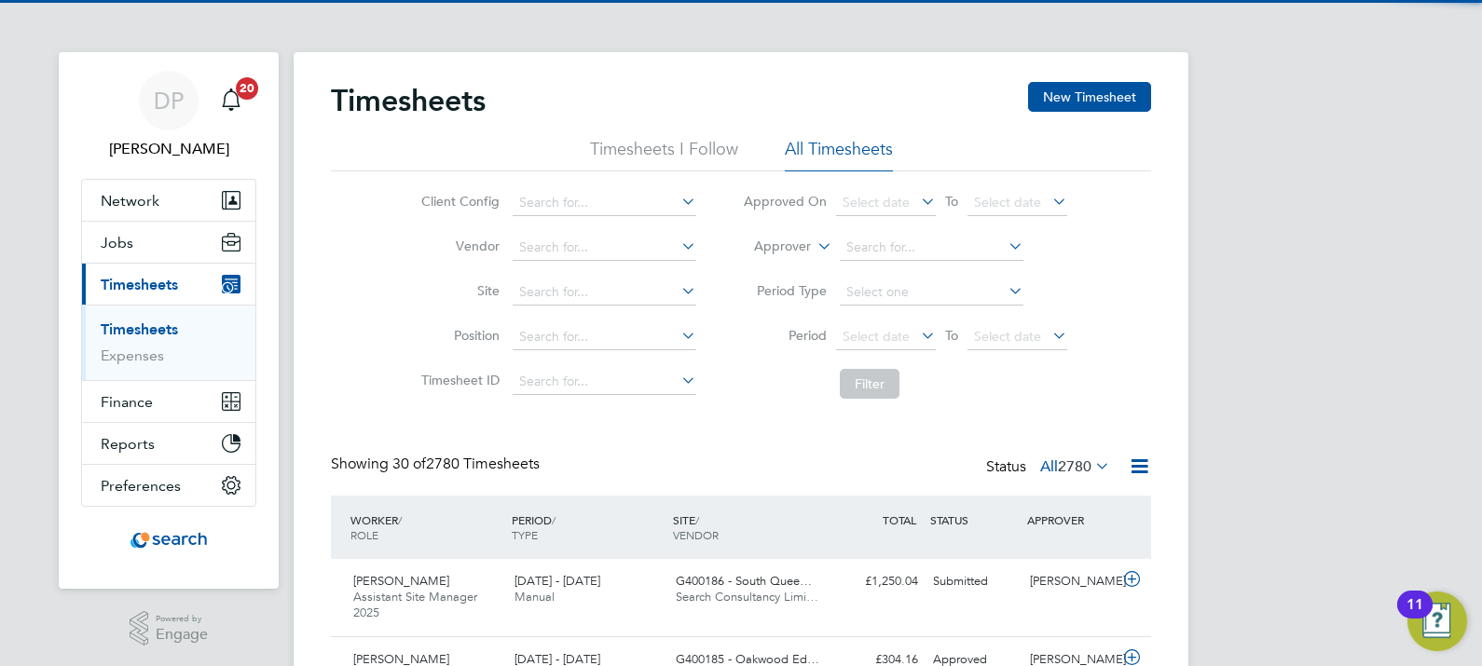
scroll to position [47, 161]
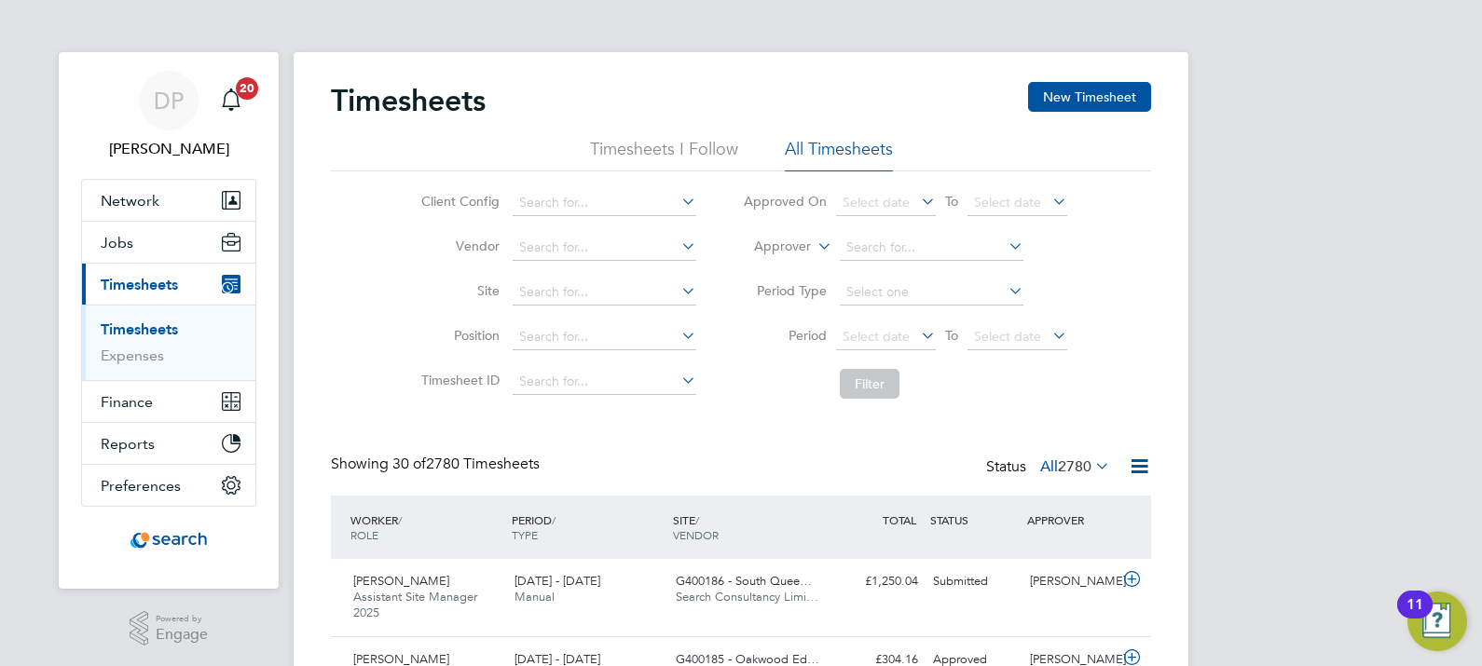
click at [1058, 112] on div "Timesheets New Timesheet" at bounding box center [741, 110] width 820 height 56
click at [1061, 101] on button "New Timesheet" at bounding box center [1089, 97] width 123 height 30
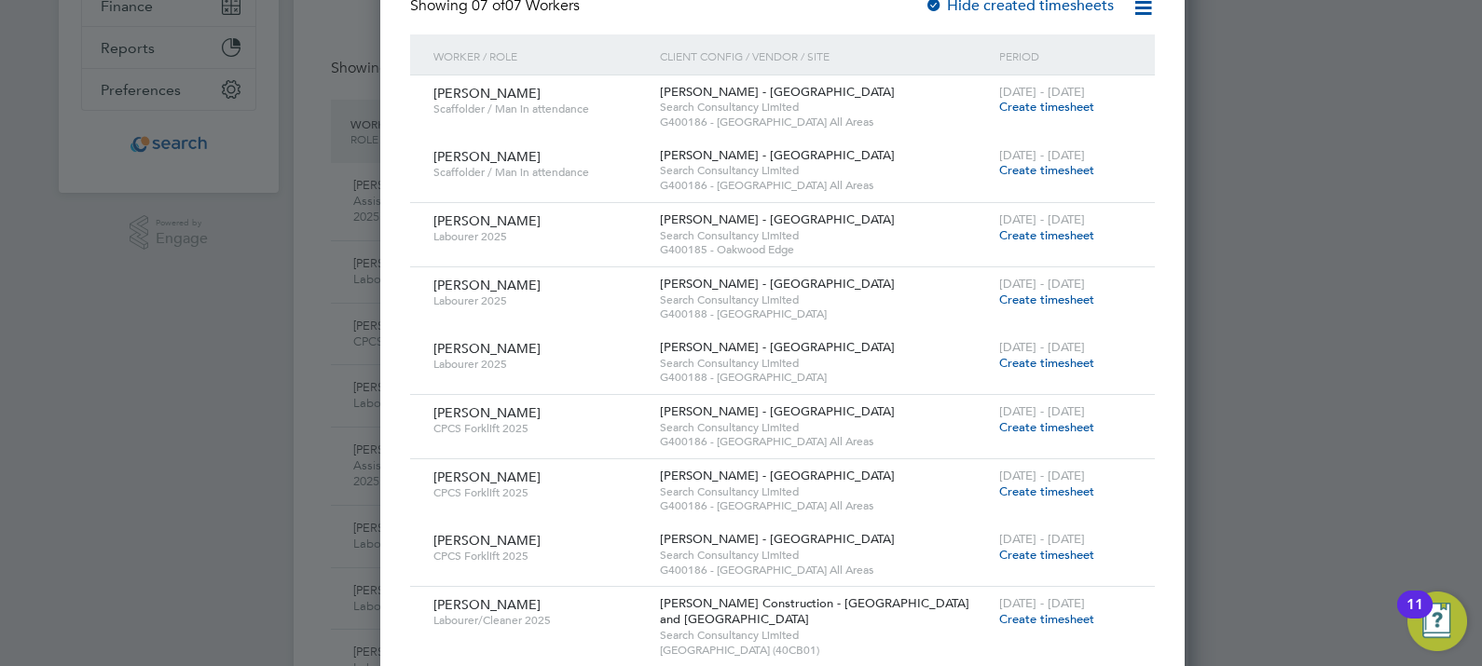
click at [999, 426] on span "Create timesheet" at bounding box center [1046, 427] width 95 height 16
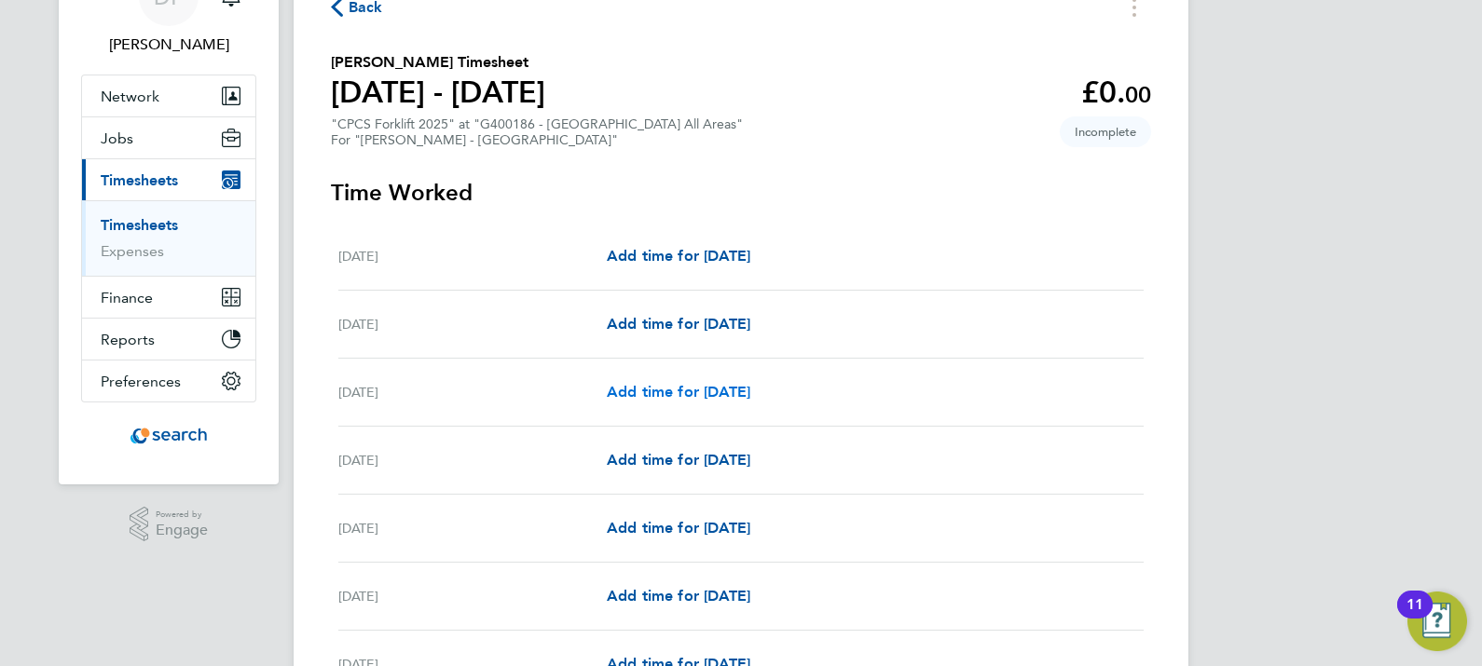
click at [659, 381] on link "Add time for [DATE]" at bounding box center [679, 392] width 144 height 22
select select "30"
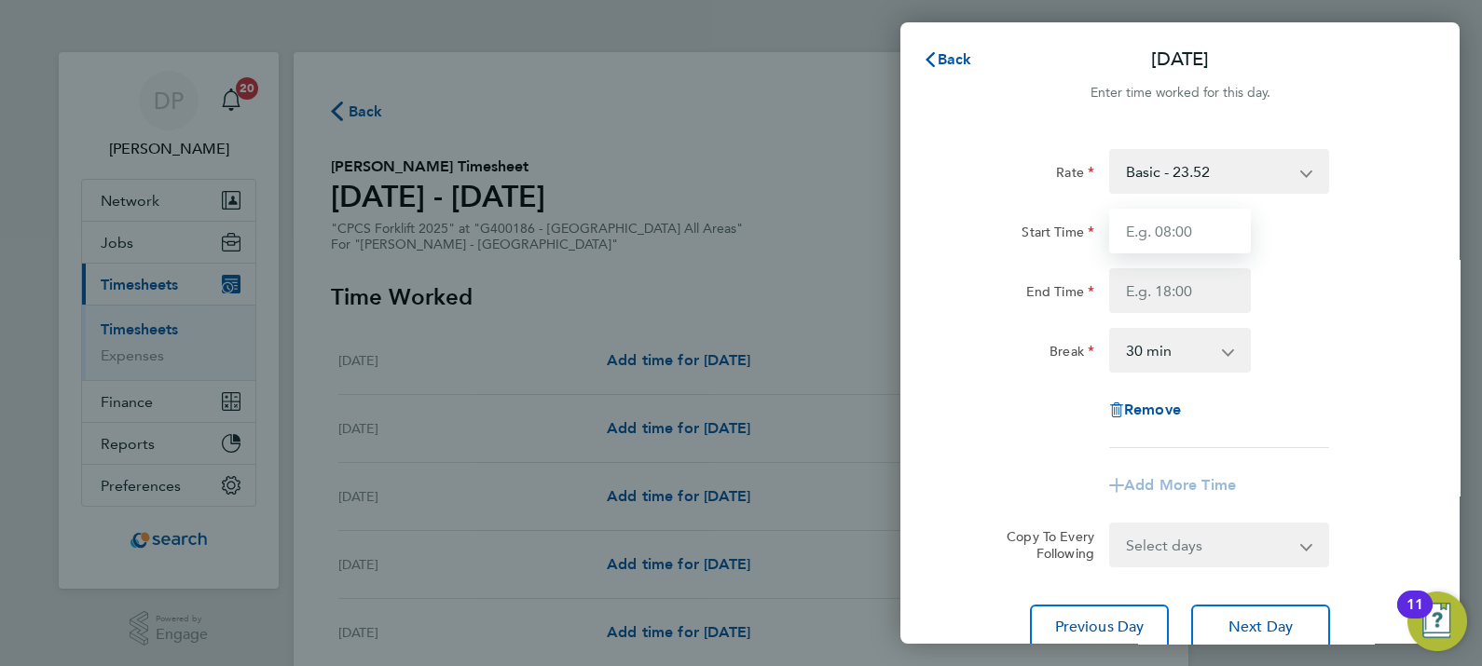
click at [1184, 228] on input "Start Time" at bounding box center [1180, 231] width 142 height 45
type input "07:30"
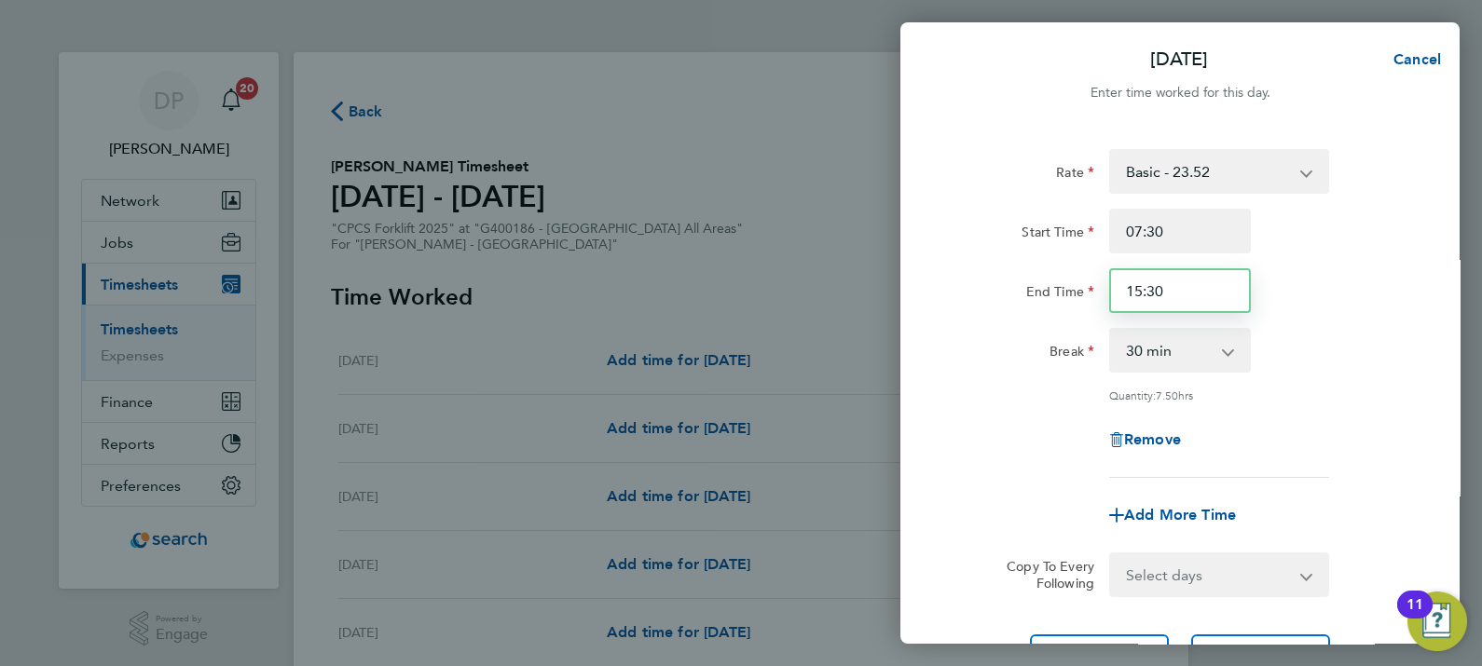
click at [1141, 294] on input "15:30" at bounding box center [1180, 290] width 142 height 45
type input "16:30"
click at [972, 401] on div "Quantity: 7.50 hrs" at bounding box center [1180, 395] width 470 height 15
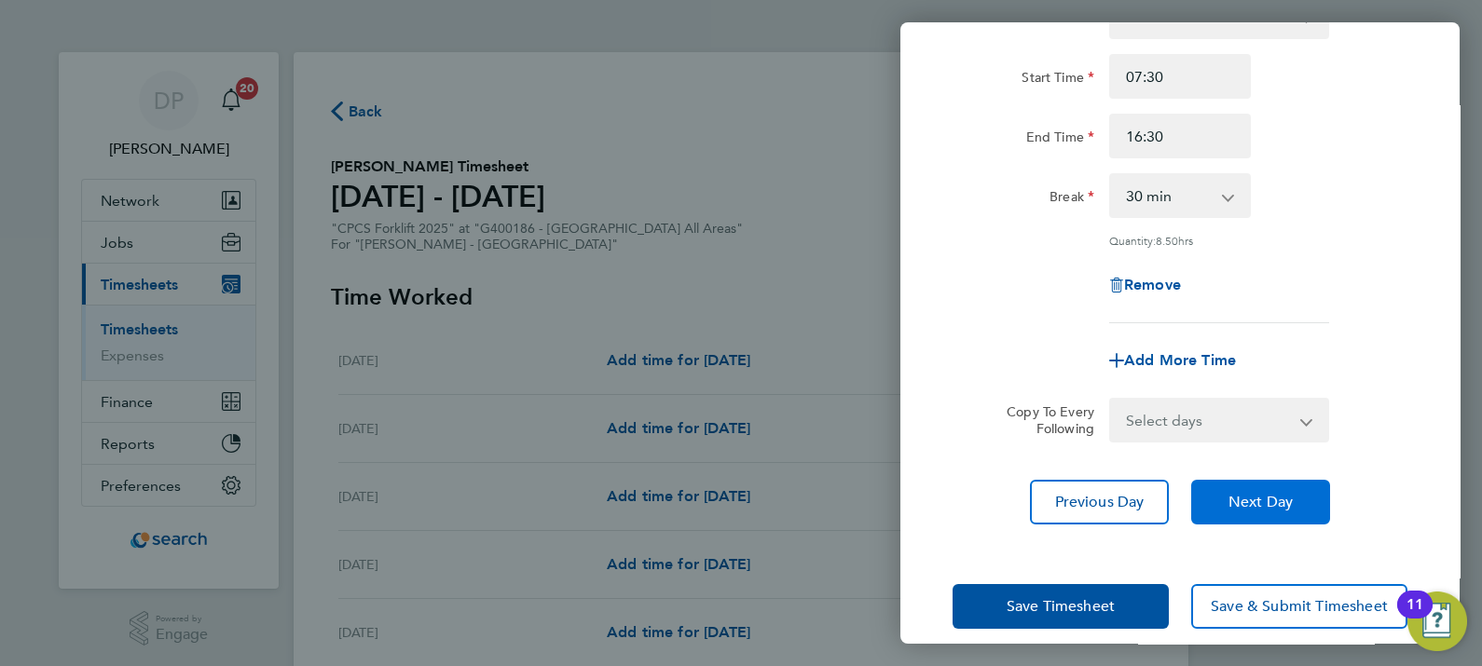
click at [1280, 493] on span "Next Day" at bounding box center [1261, 502] width 64 height 19
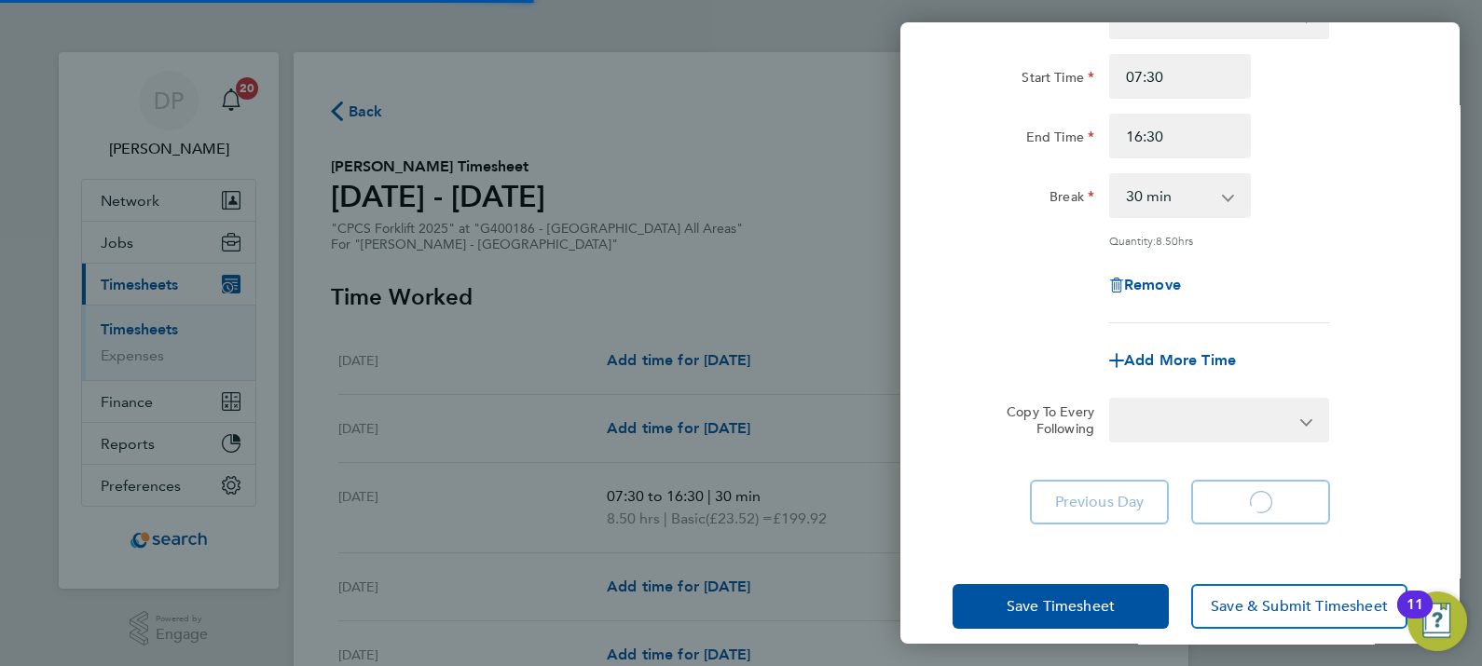
select select "30"
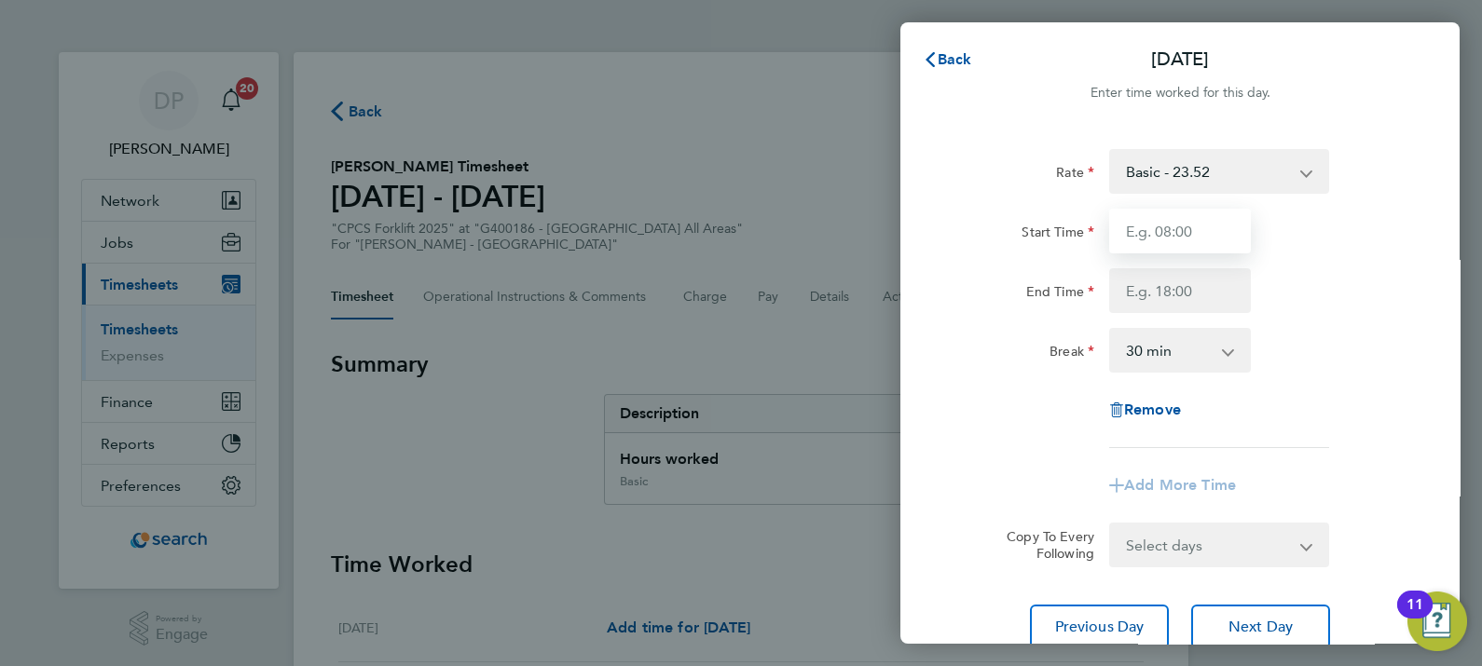
click at [1187, 249] on input "Start Time" at bounding box center [1180, 231] width 142 height 45
type input "07:30"
type input "16:30"
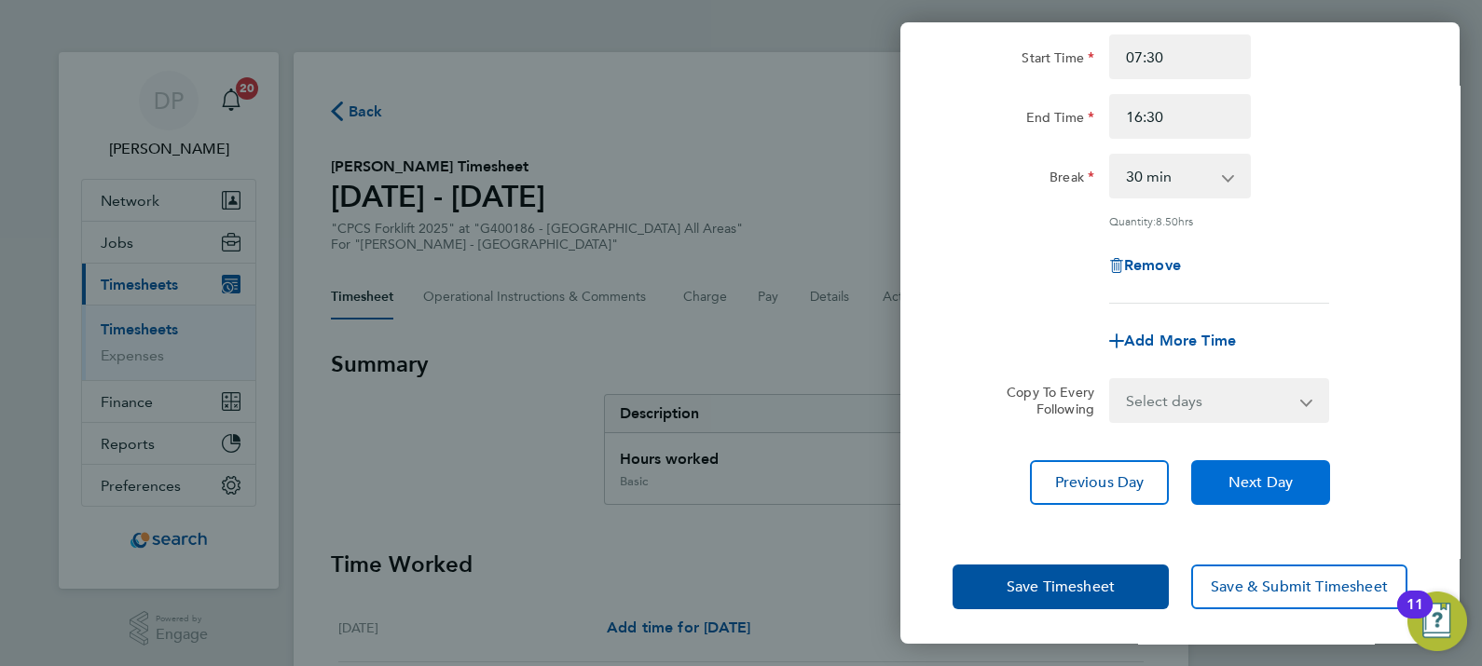
click at [1272, 494] on button "Next Day" at bounding box center [1260, 482] width 139 height 45
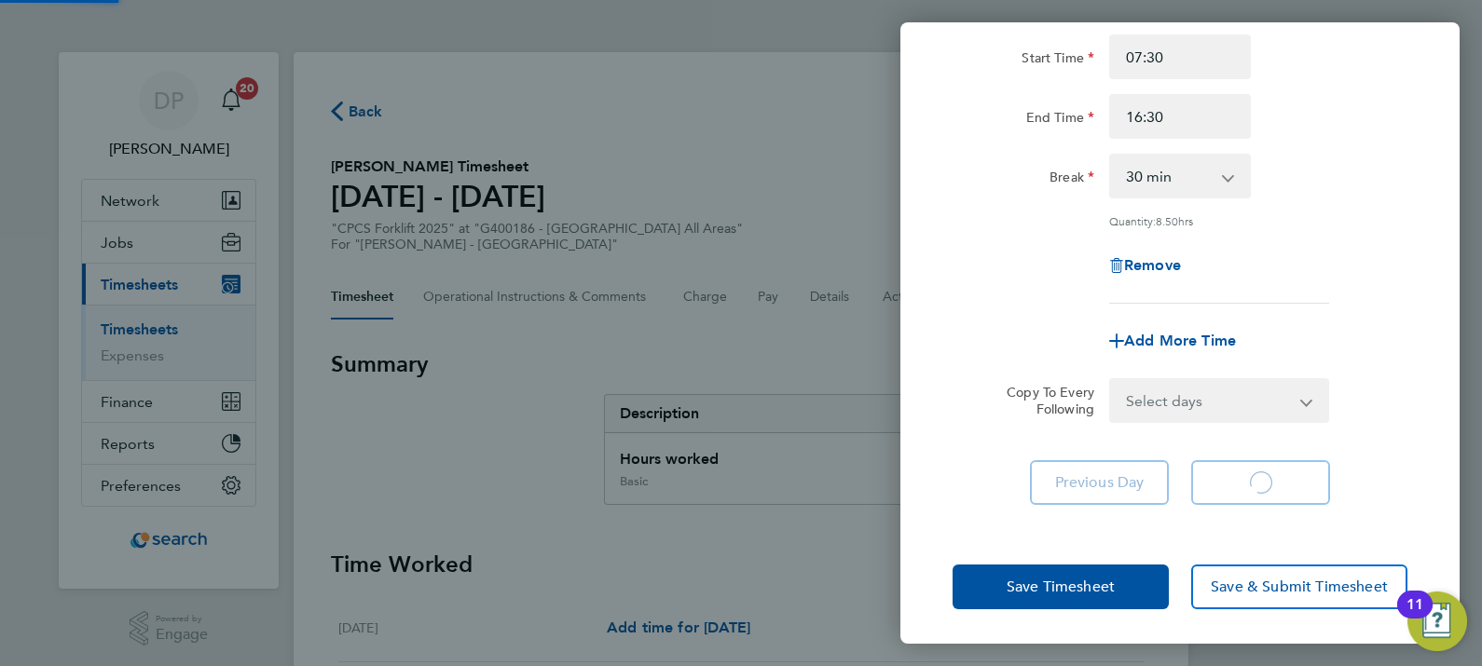
select select "30"
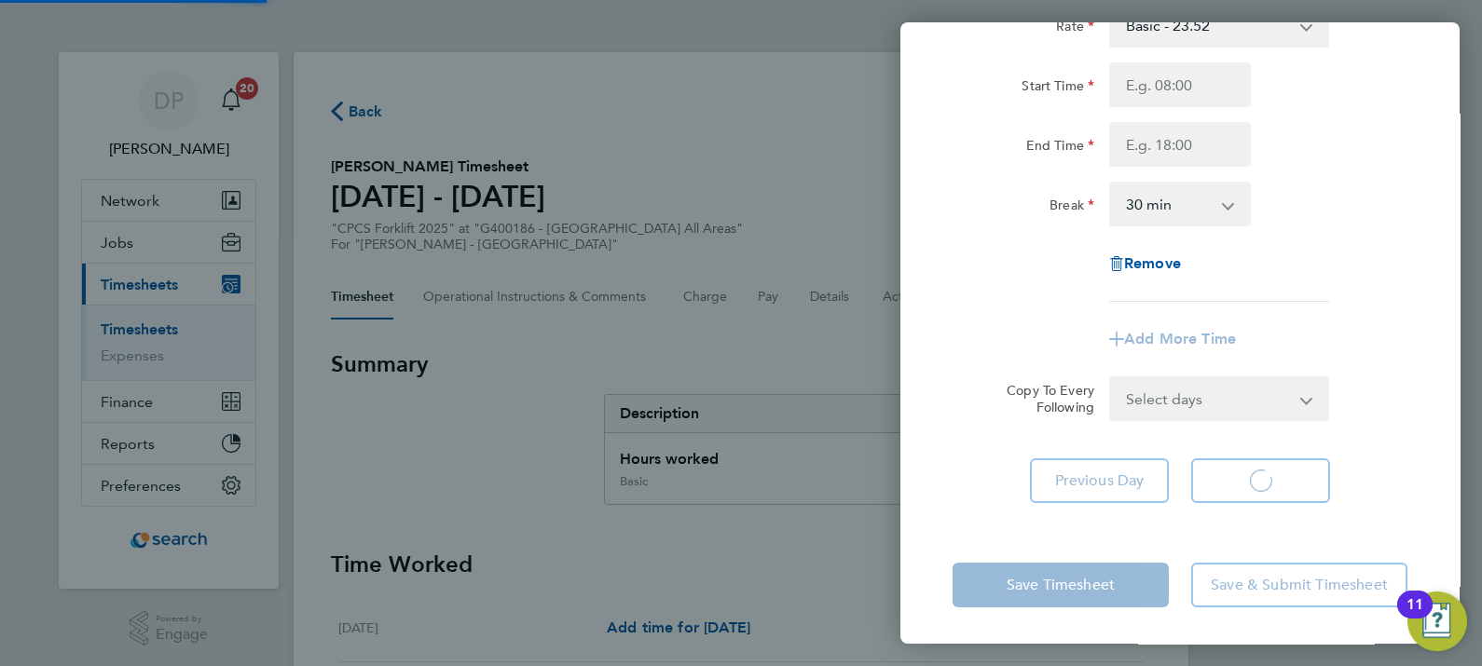
select select "30"
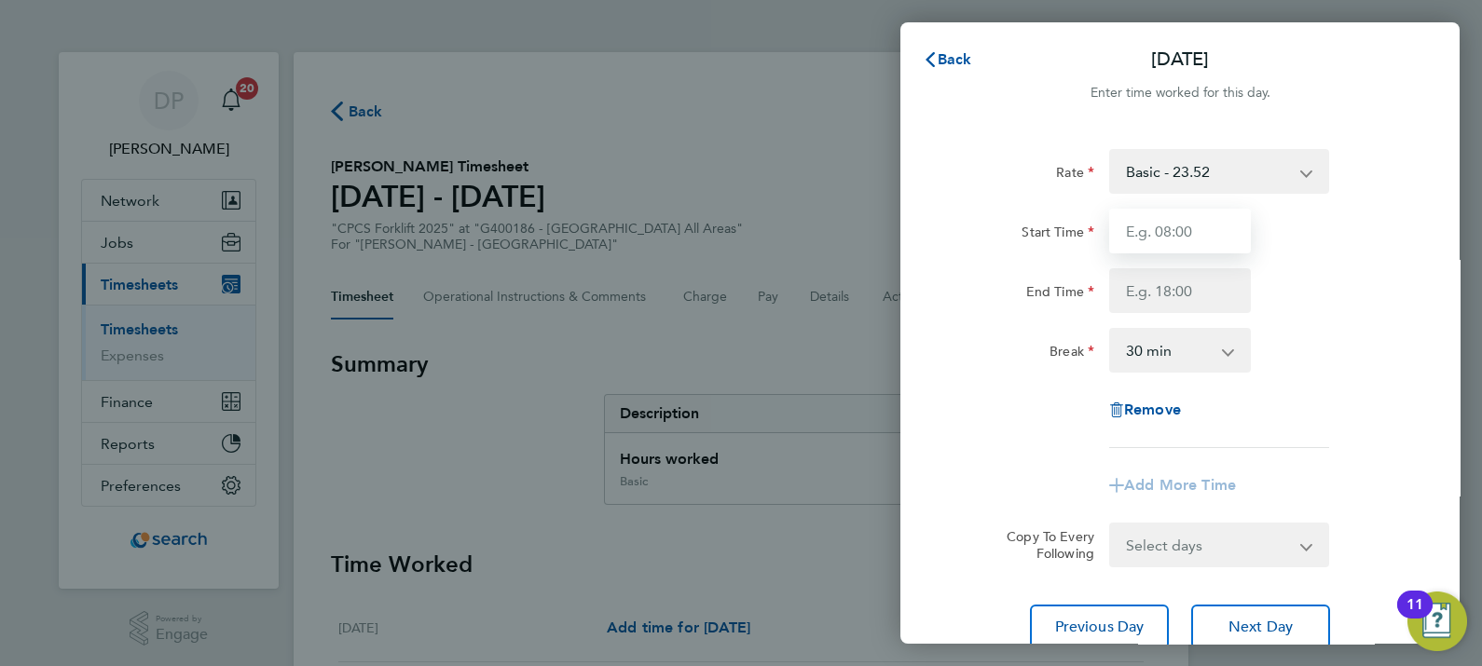
click at [1206, 217] on input "Start Time" at bounding box center [1180, 231] width 142 height 45
type input "07:30"
type input "16:30"
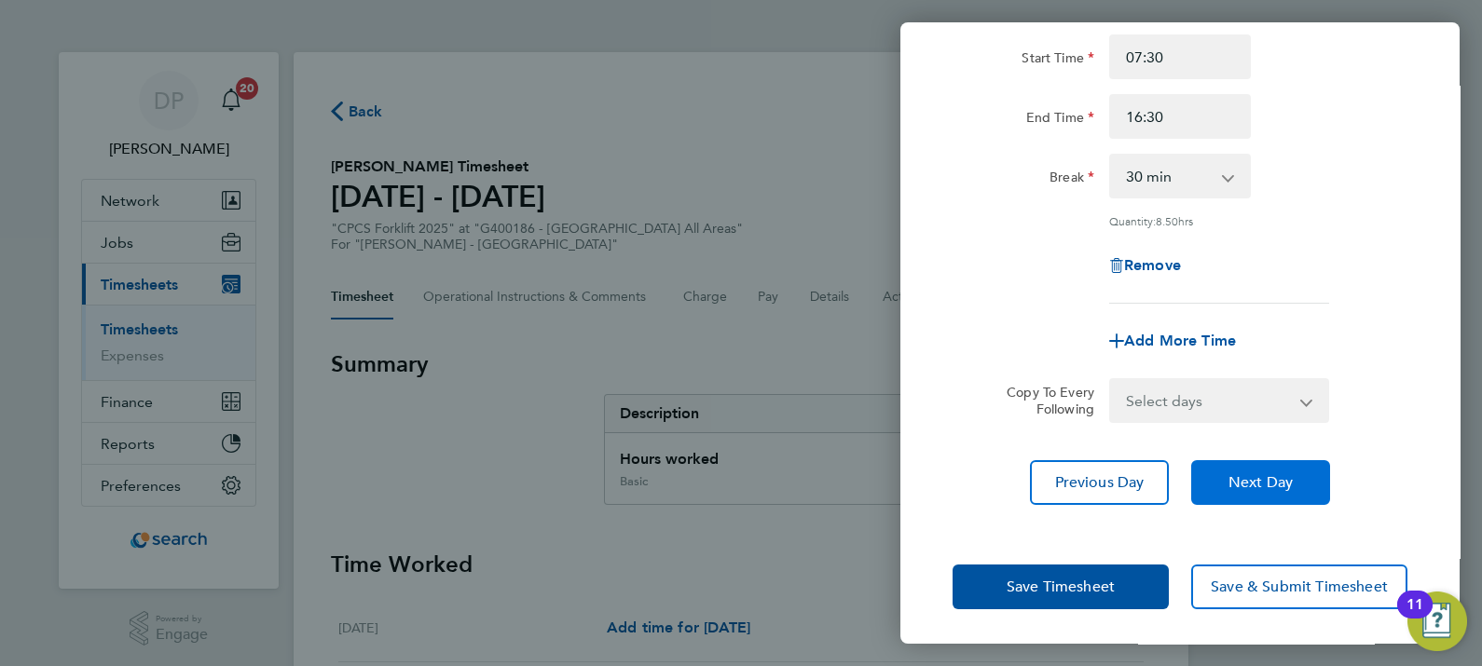
click at [1296, 475] on button "Next Day" at bounding box center [1260, 482] width 139 height 45
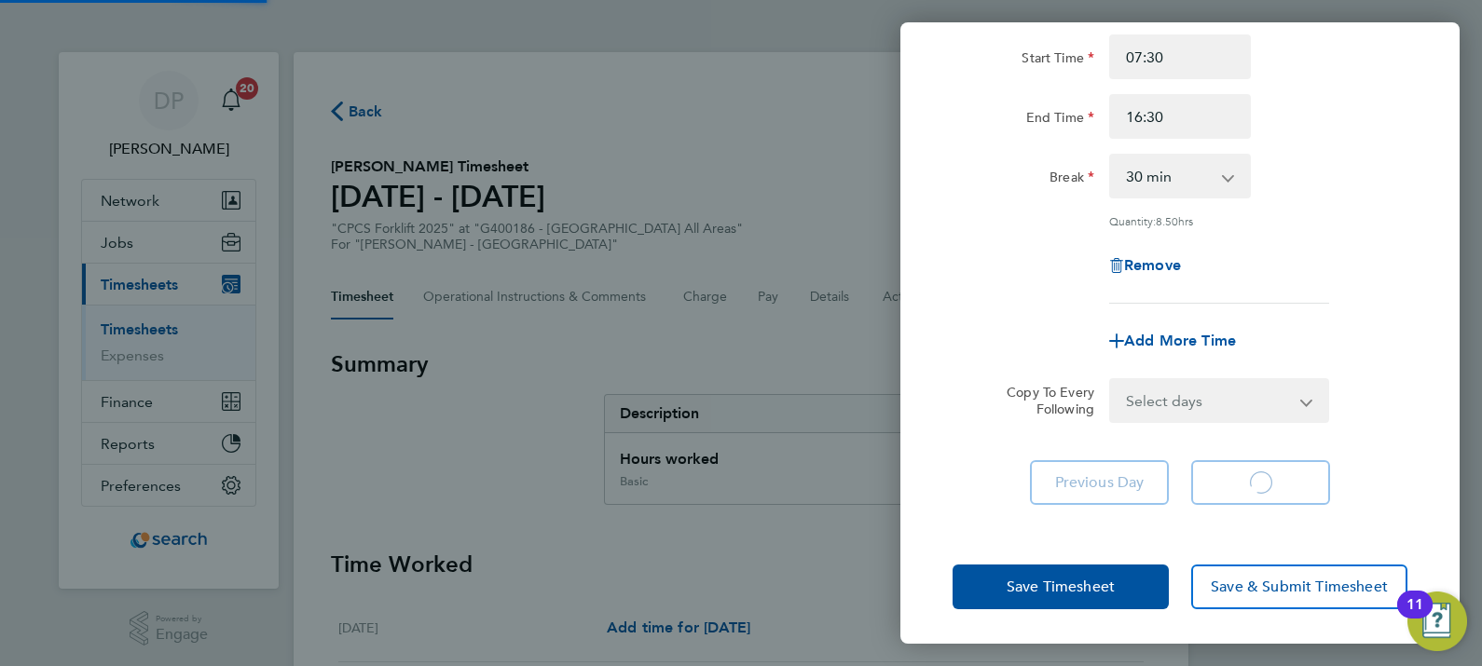
select select "30"
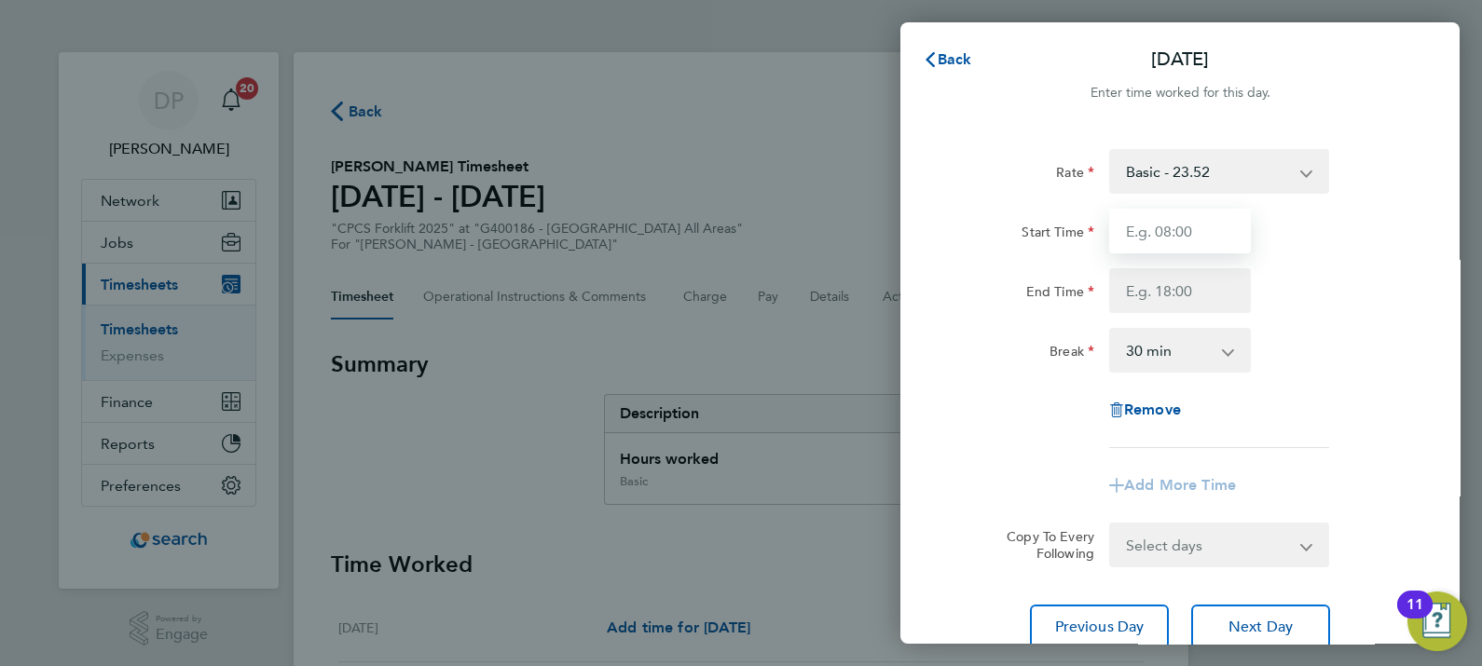
click at [1174, 220] on input "Start Time" at bounding box center [1180, 231] width 142 height 45
type input "07:30"
type input "16:30"
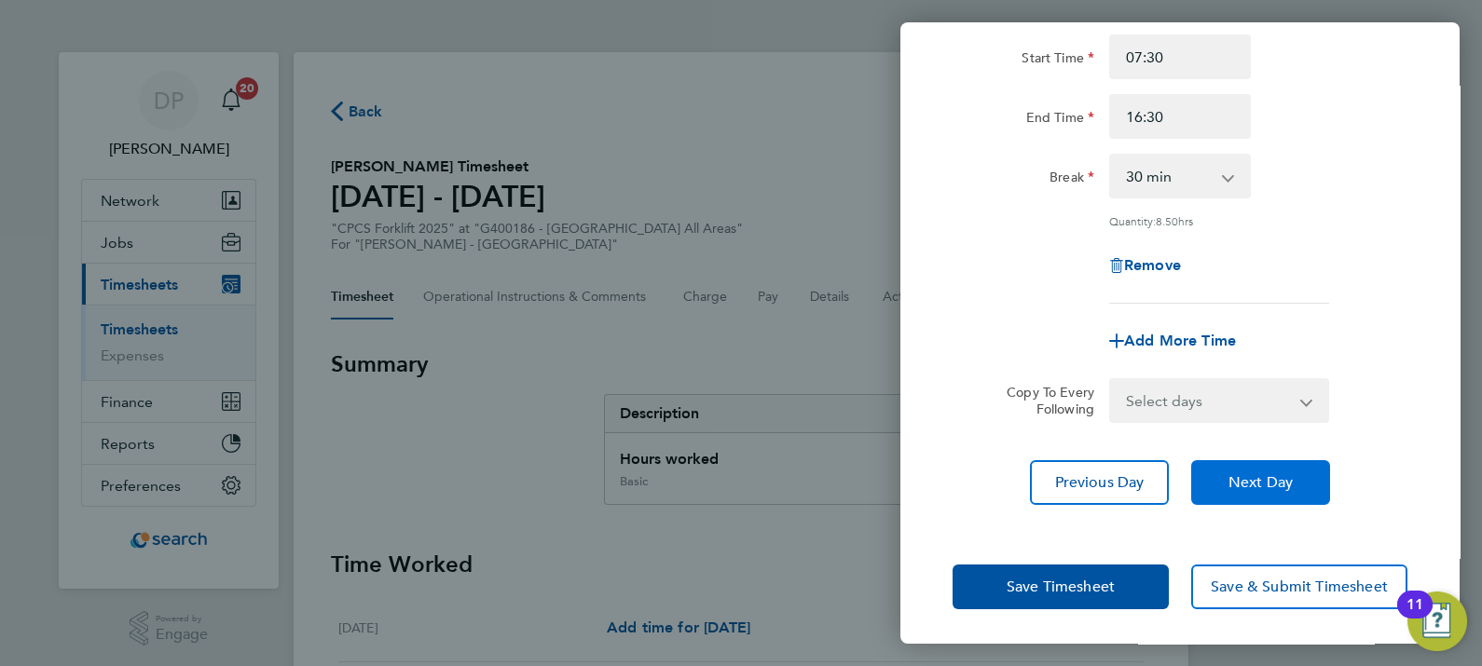
click at [1268, 474] on span "Next Day" at bounding box center [1261, 483] width 64 height 19
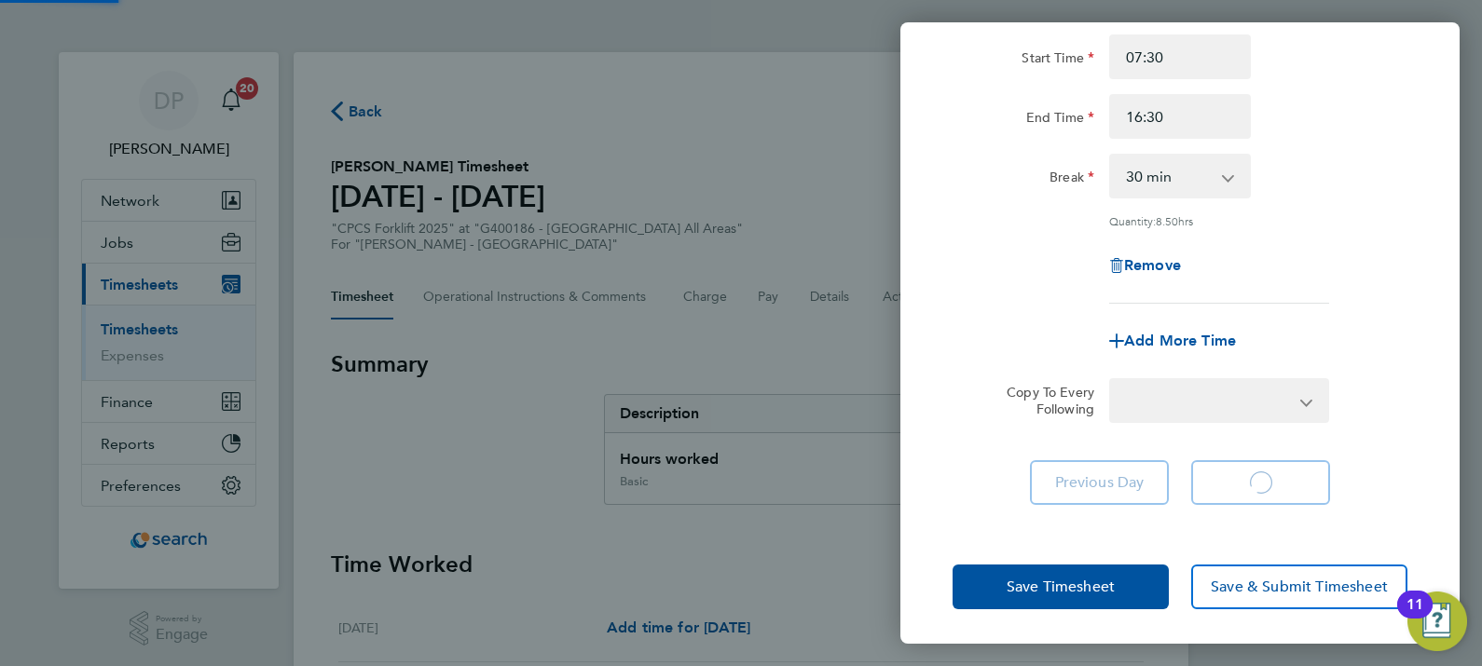
select select "30"
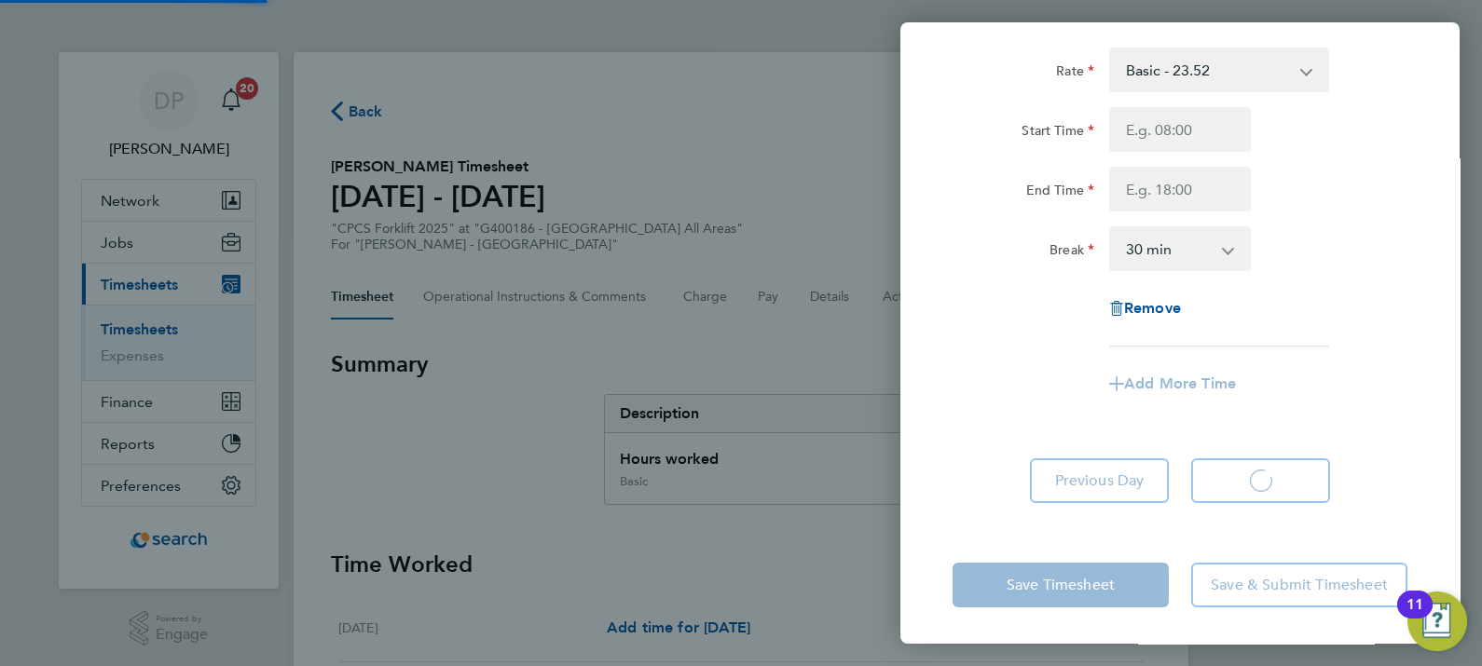
select select "30"
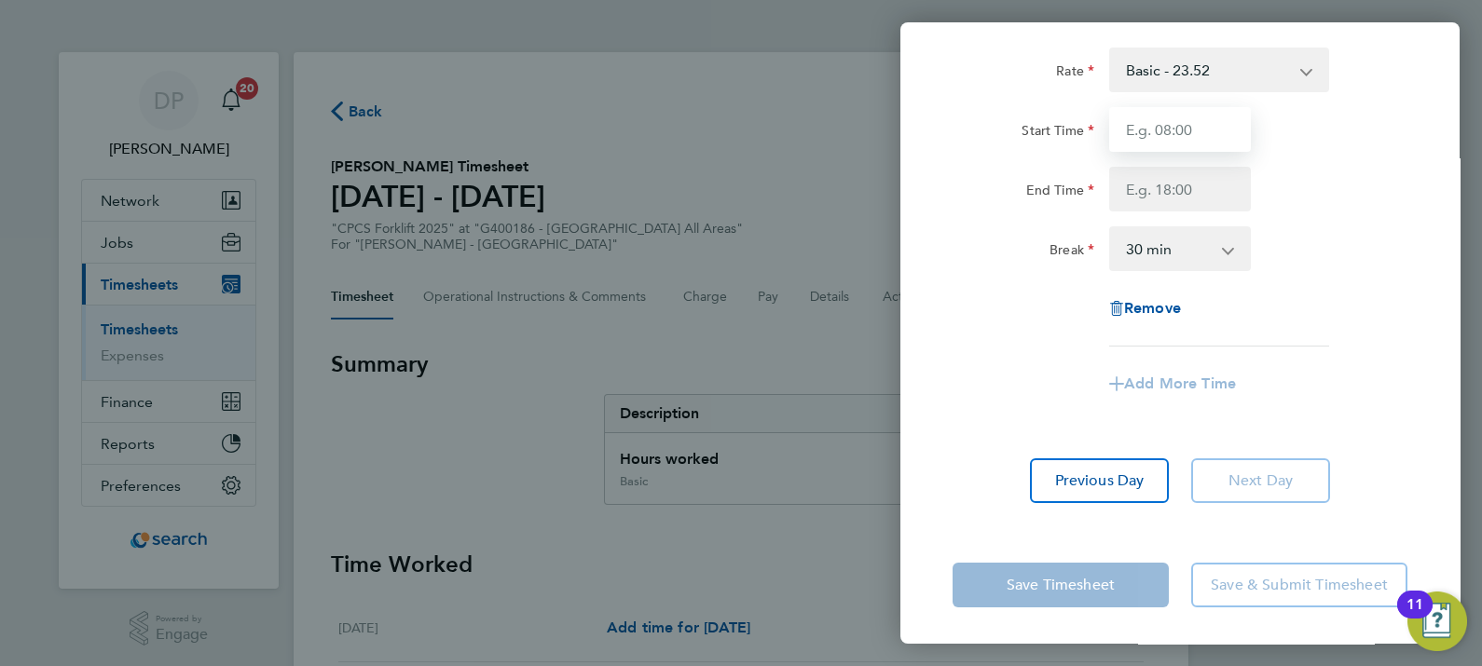
click at [1175, 140] on input "Start Time" at bounding box center [1180, 129] width 142 height 45
type input "07:30"
type input "15:30"
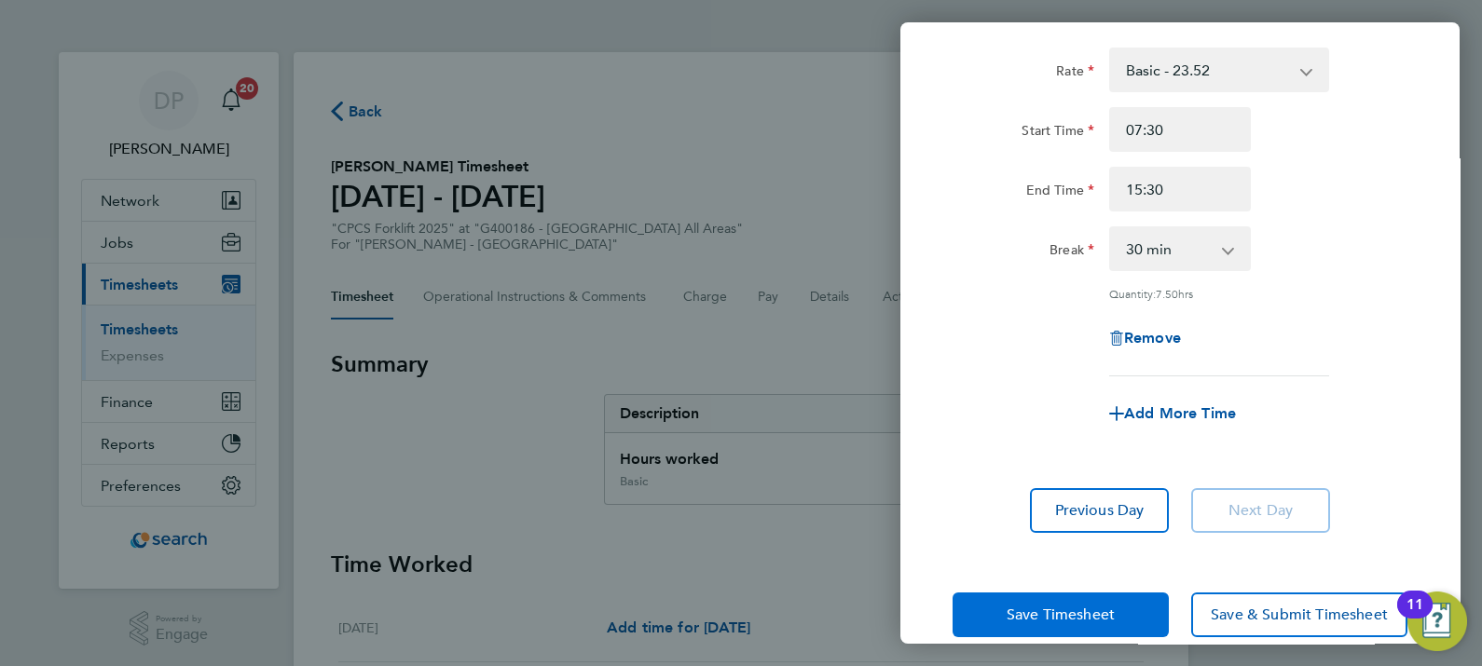
click at [1087, 618] on span "Save Timesheet" at bounding box center [1061, 615] width 108 height 19
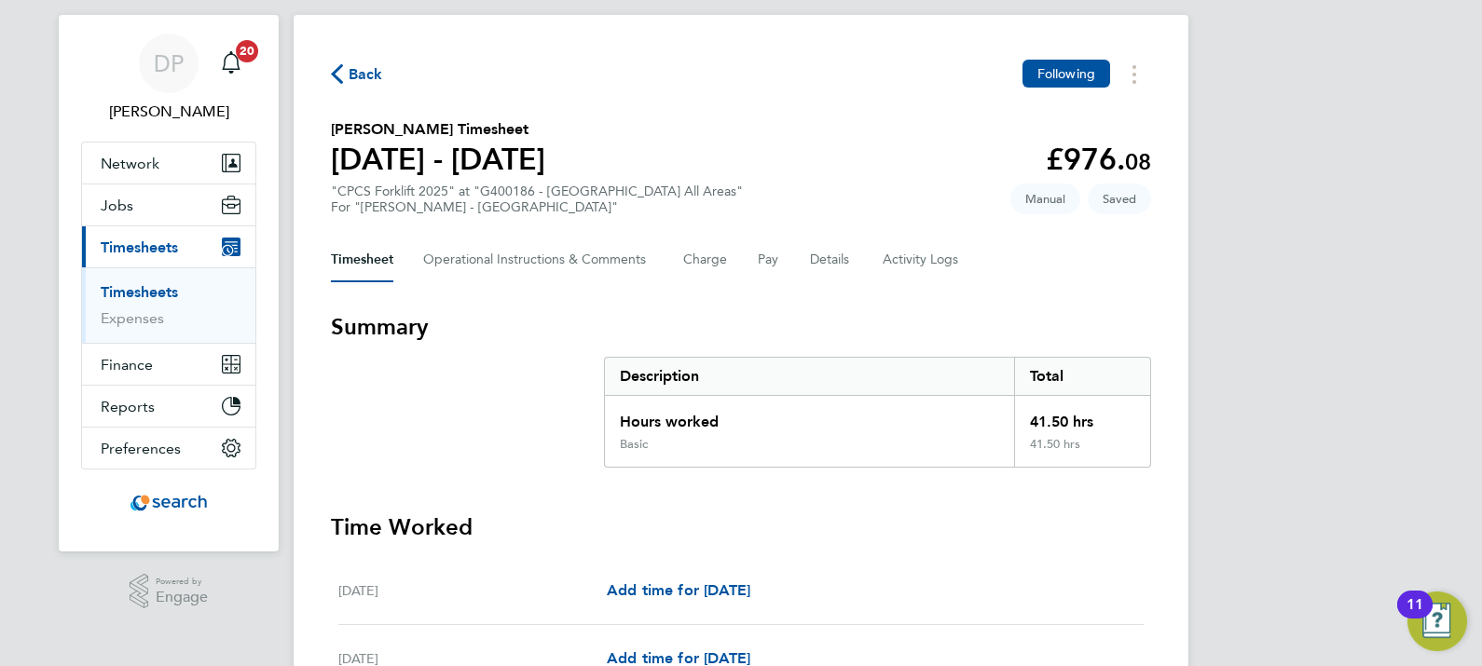
scroll to position [678, 0]
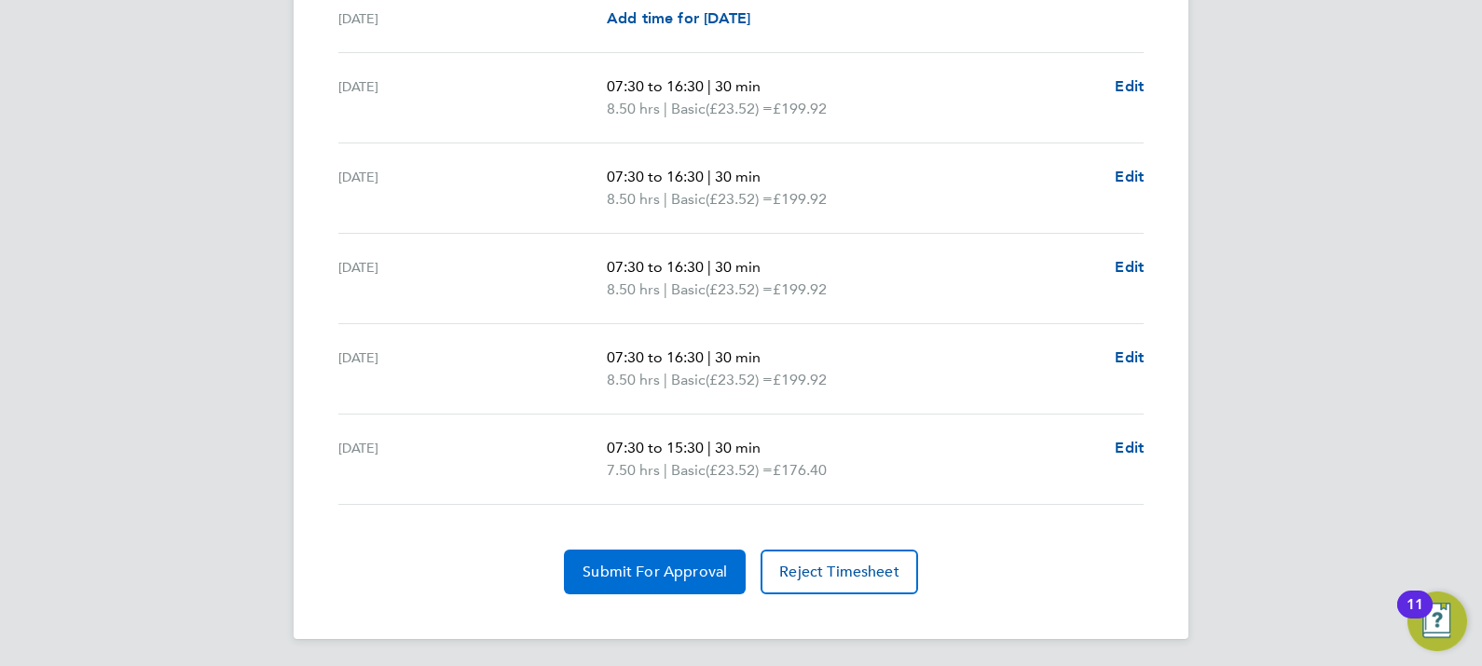
click at [638, 554] on button "Submit For Approval" at bounding box center [655, 572] width 182 height 45
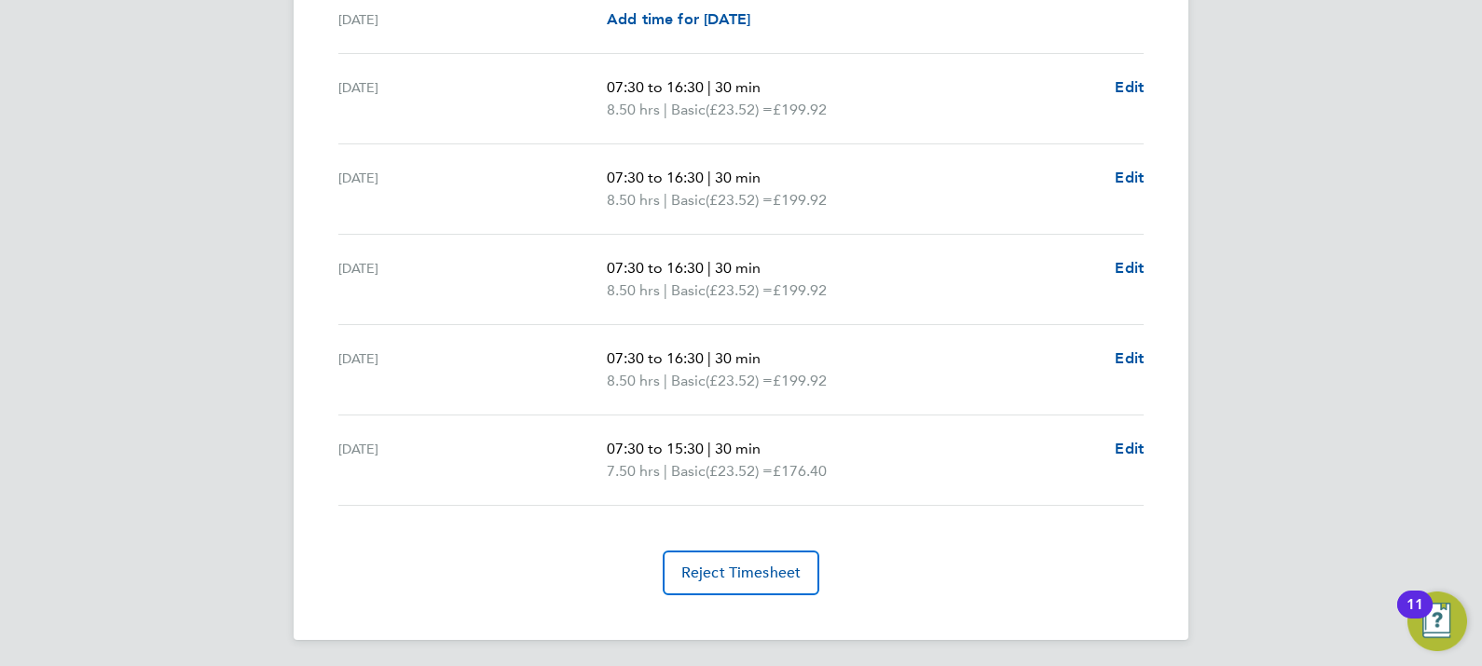
scroll to position [0, 0]
